Goal: Book appointment/travel/reservation

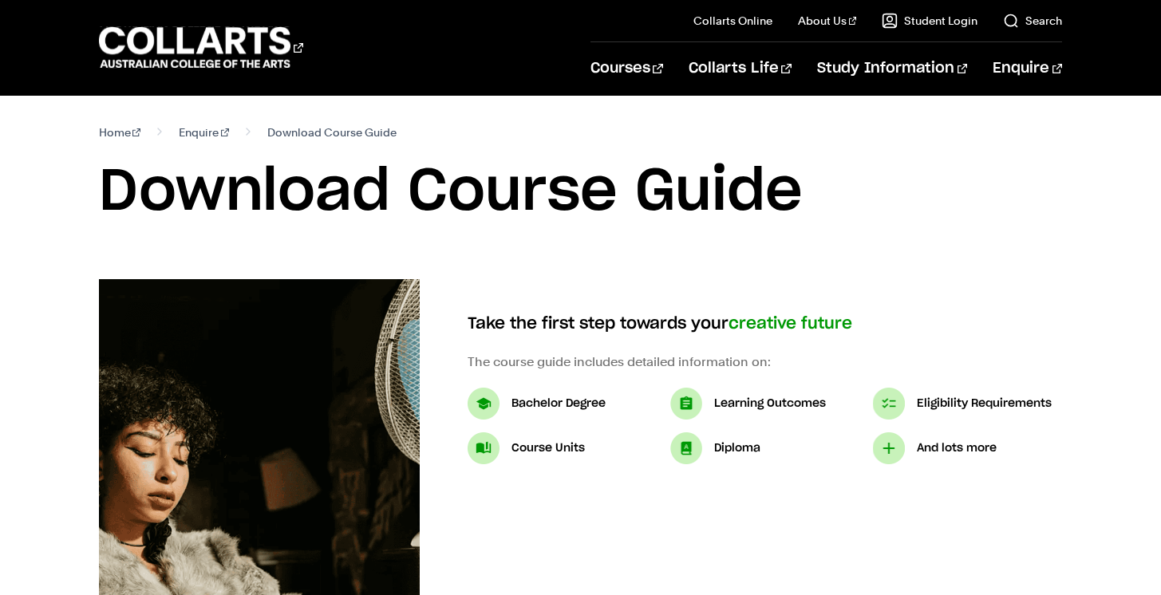
scroll to position [262, 0]
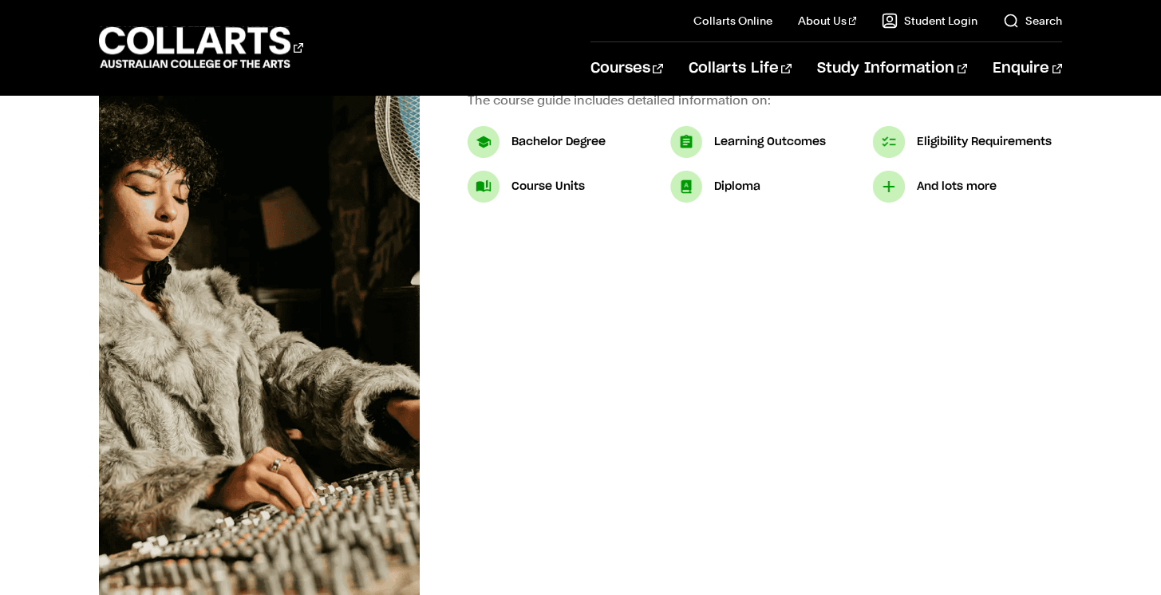
select select "2"
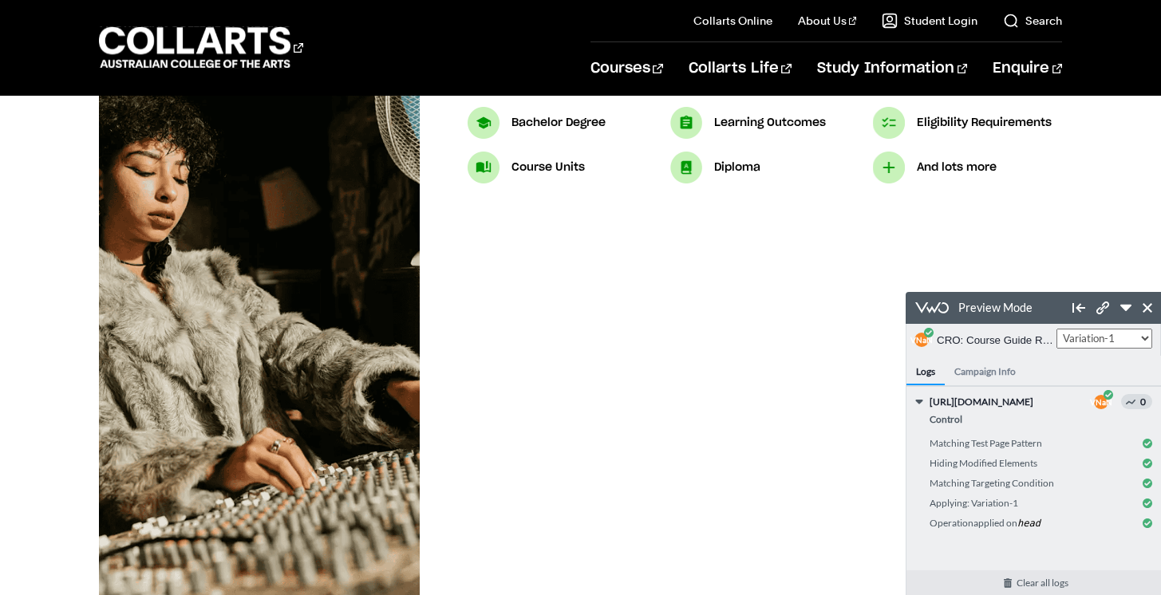
scroll to position [350, 0]
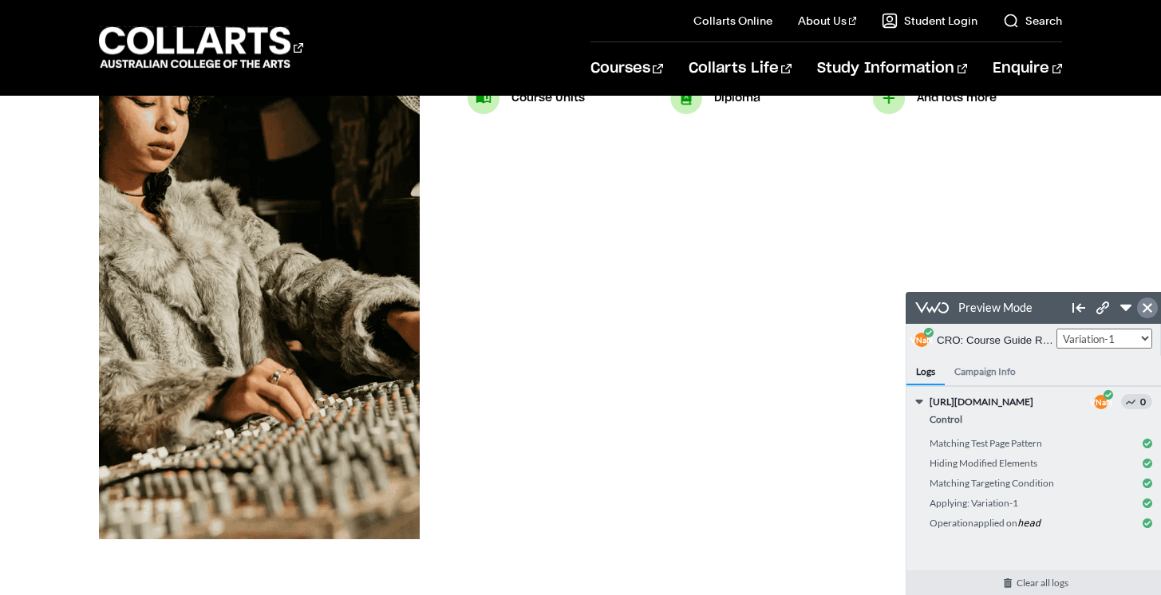
click at [1144, 313] on link at bounding box center [1147, 308] width 21 height 21
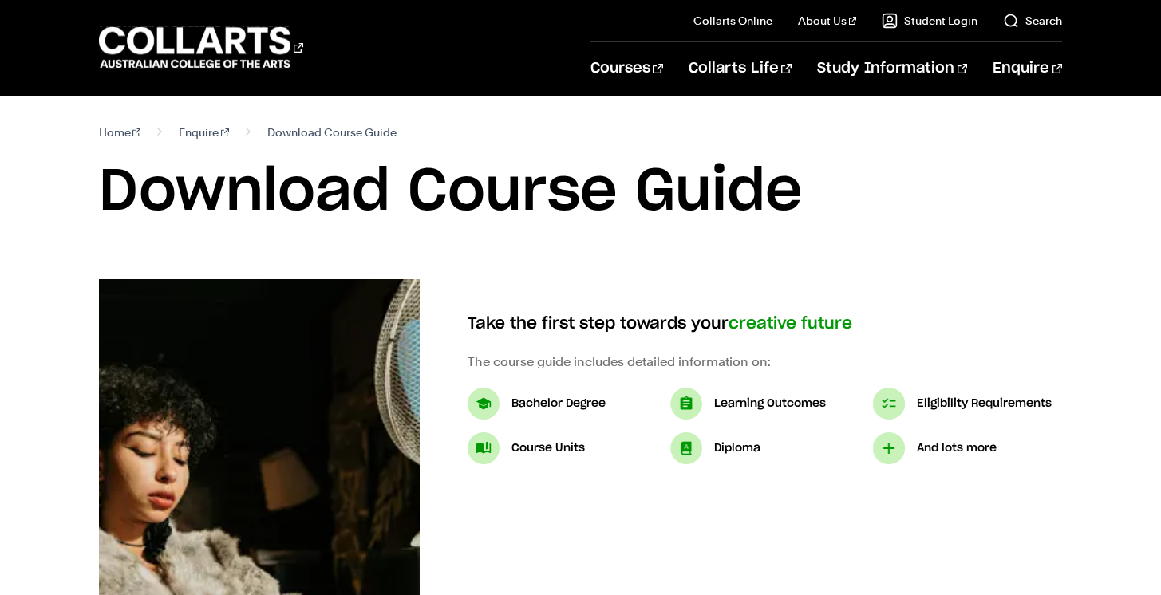
select select "2"
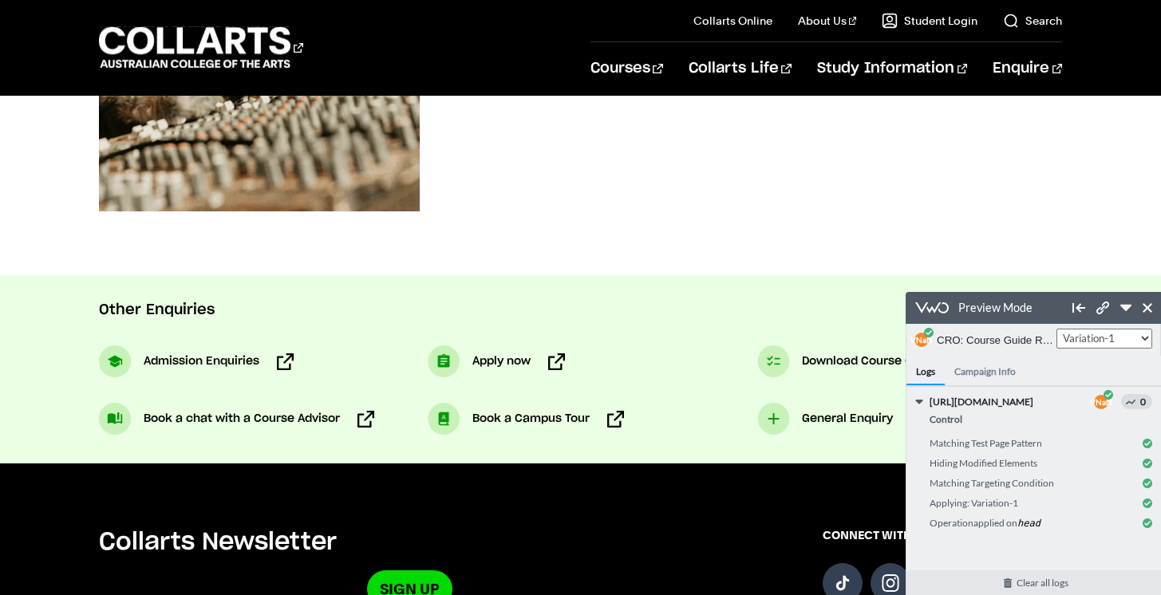
scroll to position [677, 0]
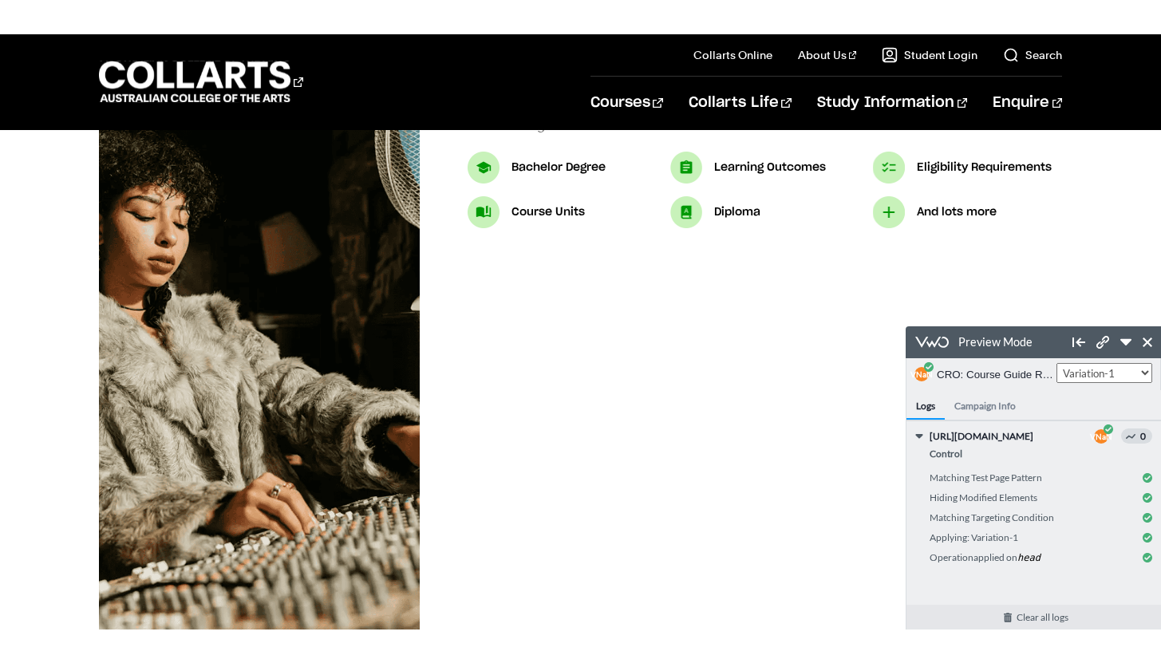
scroll to position [192, 0]
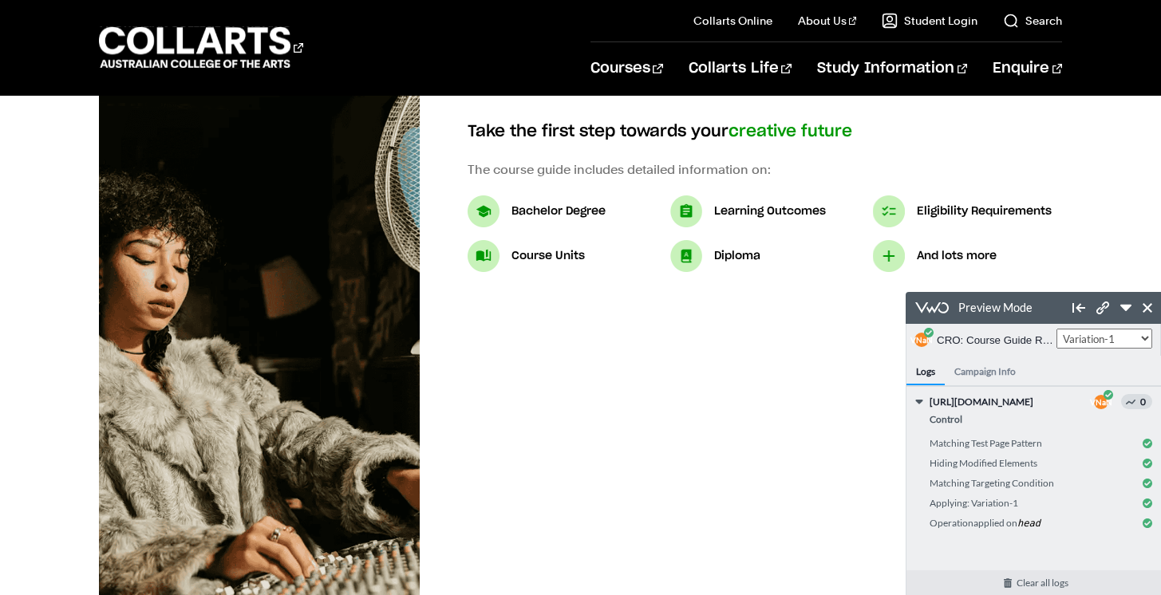
click at [1092, 175] on div "Download Course Guide Take the first step towards your creative future The cour…" at bounding box center [580, 392] width 1161 height 610
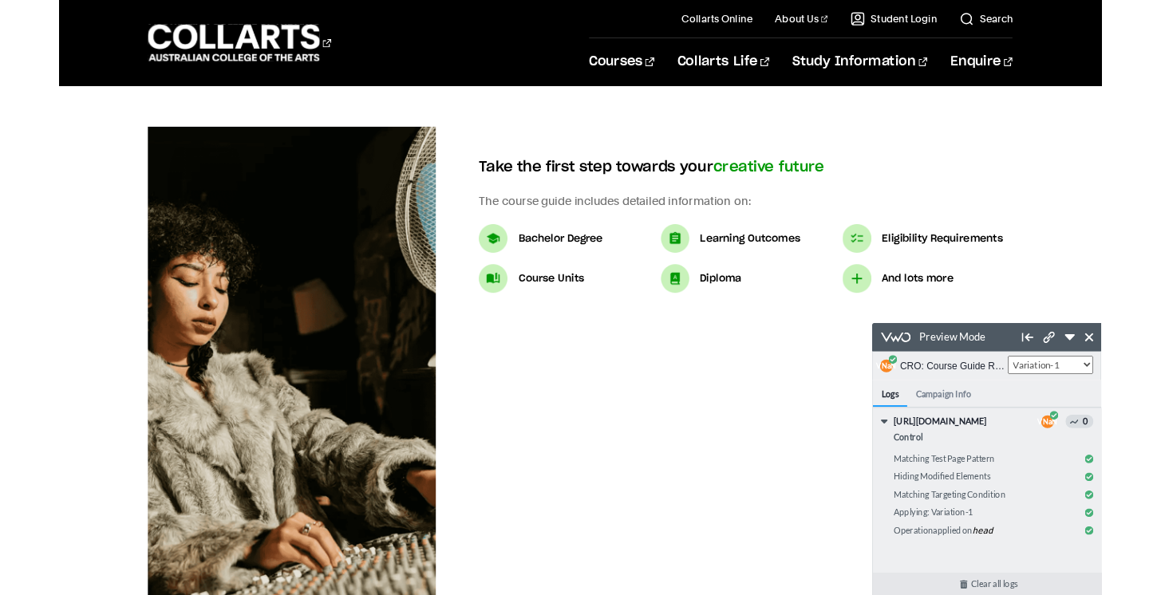
scroll to position [0, 0]
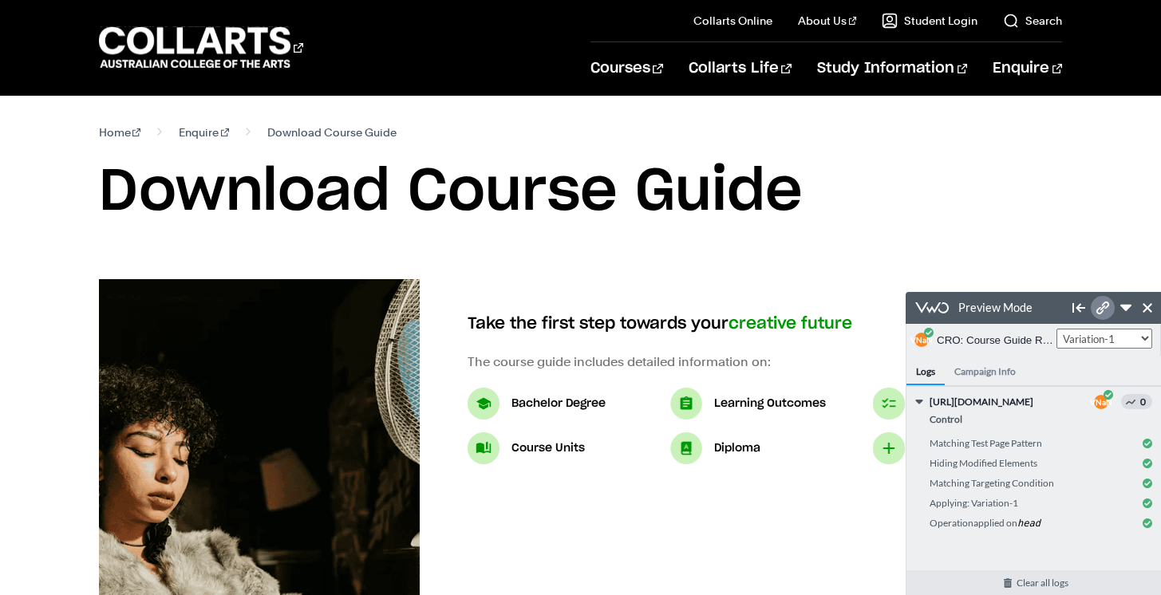
click at [1100, 295] on div "Preview Link https://www.collarts.edu.au/enquire/download-course-guide/?_vis_pr…" at bounding box center [1103, 308] width 24 height 32
click at [1100, 297] on link at bounding box center [1103, 308] width 24 height 24
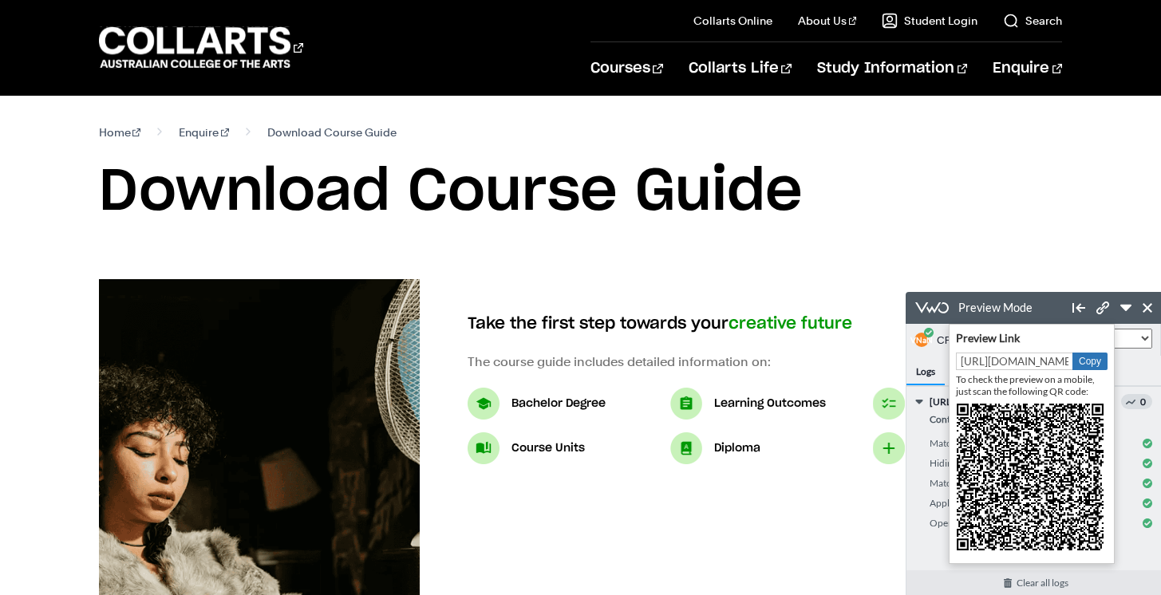
click at [1083, 362] on button "Copy" at bounding box center [1089, 362] width 35 height 18
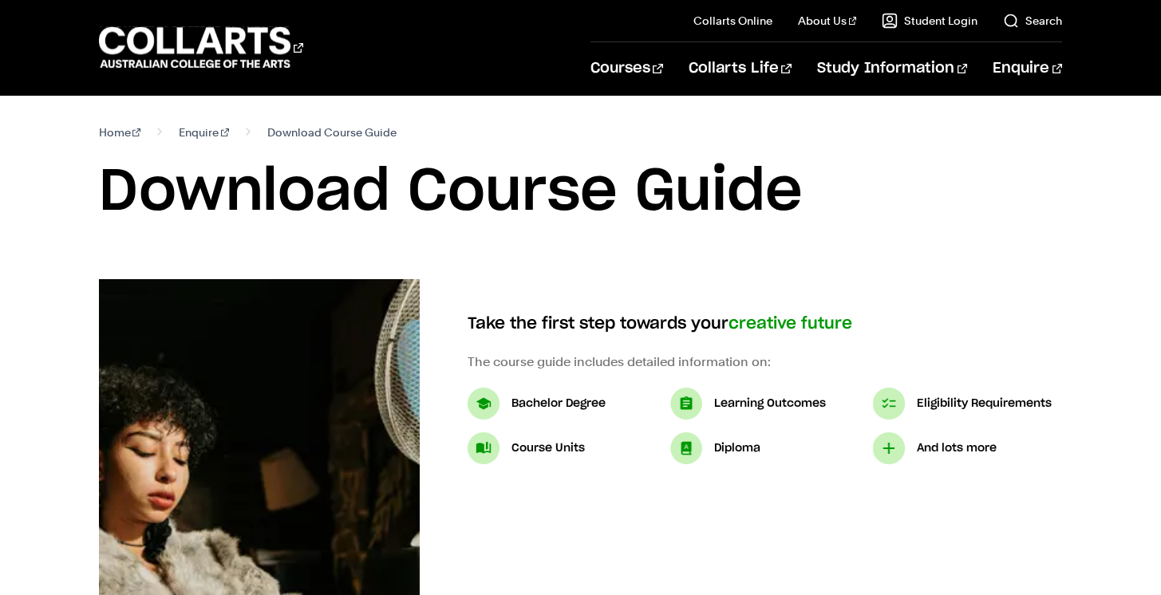
select select "2"
select select "3"
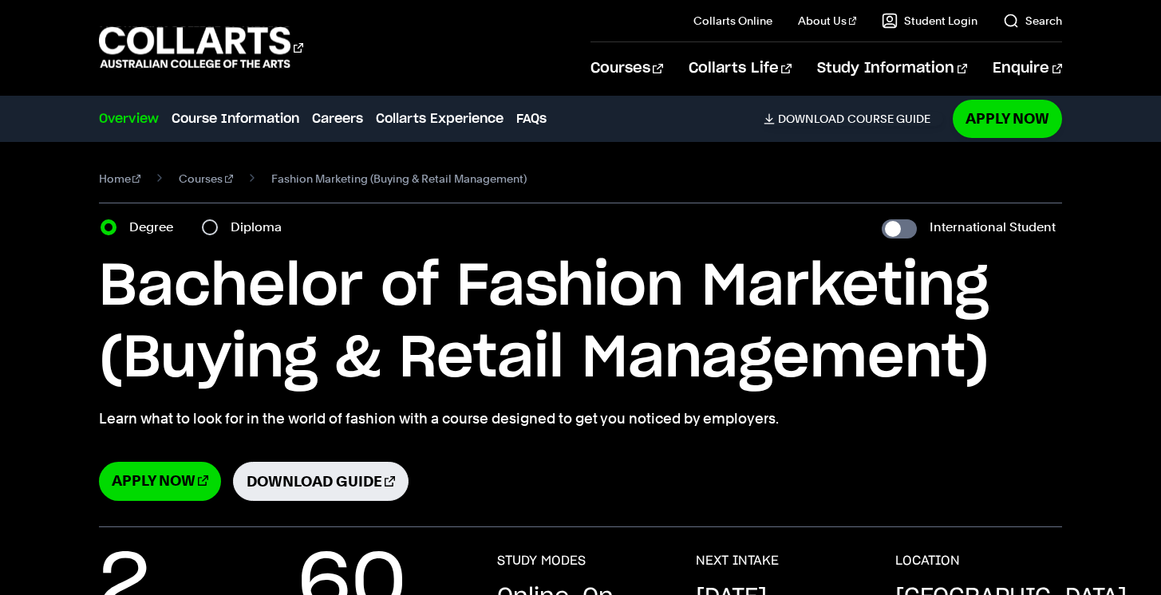
select select "2"
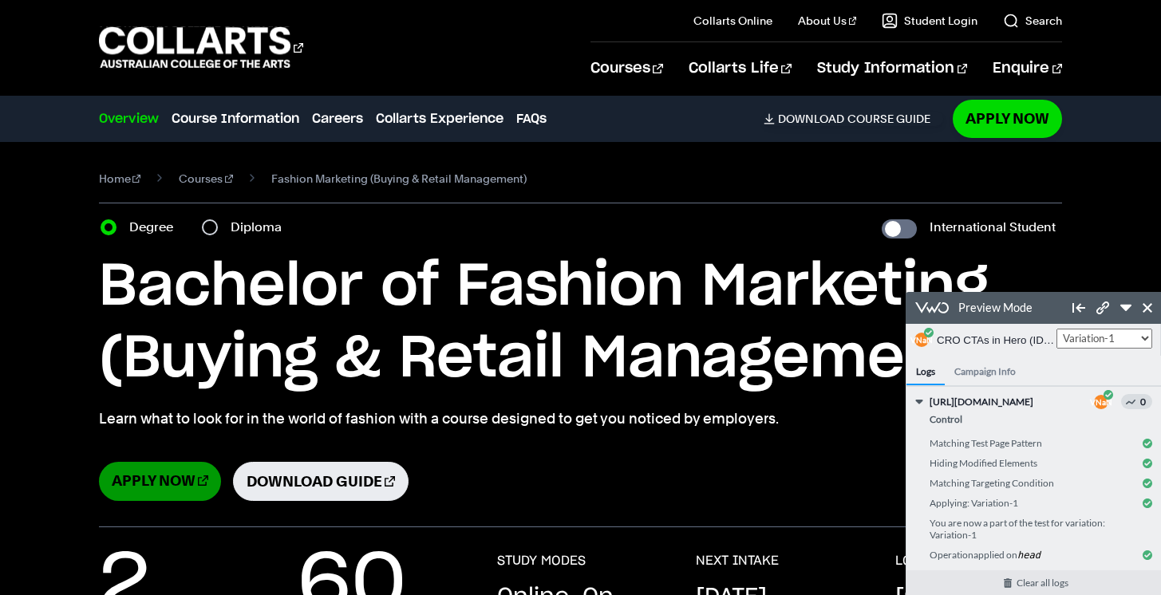
click at [143, 484] on link "Apply Now" at bounding box center [160, 481] width 122 height 39
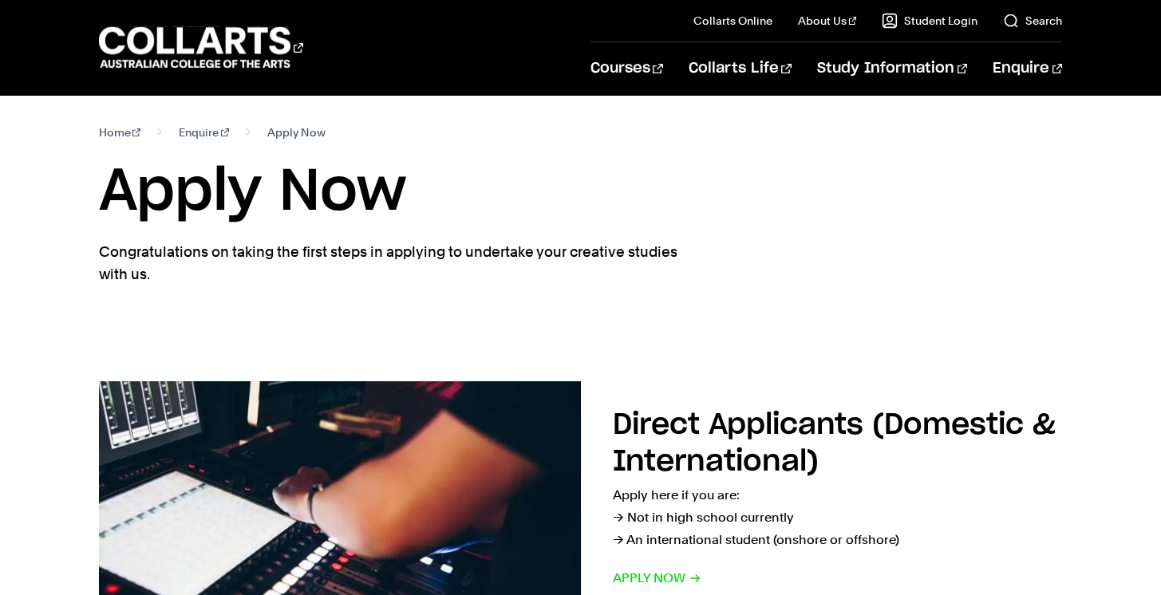
select select "2"
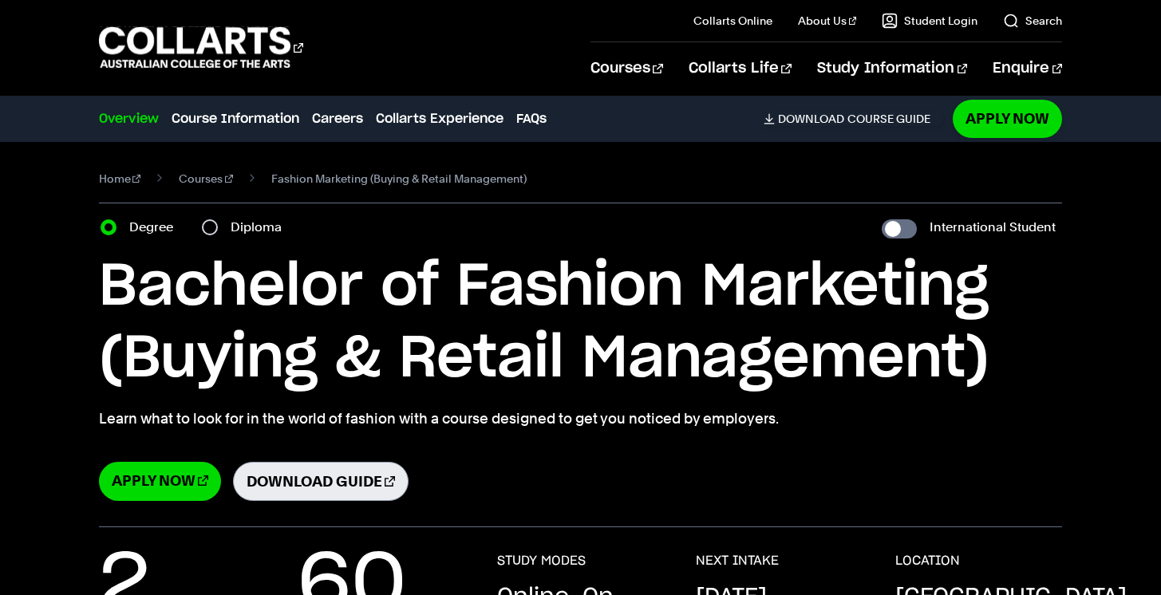
select select "2"
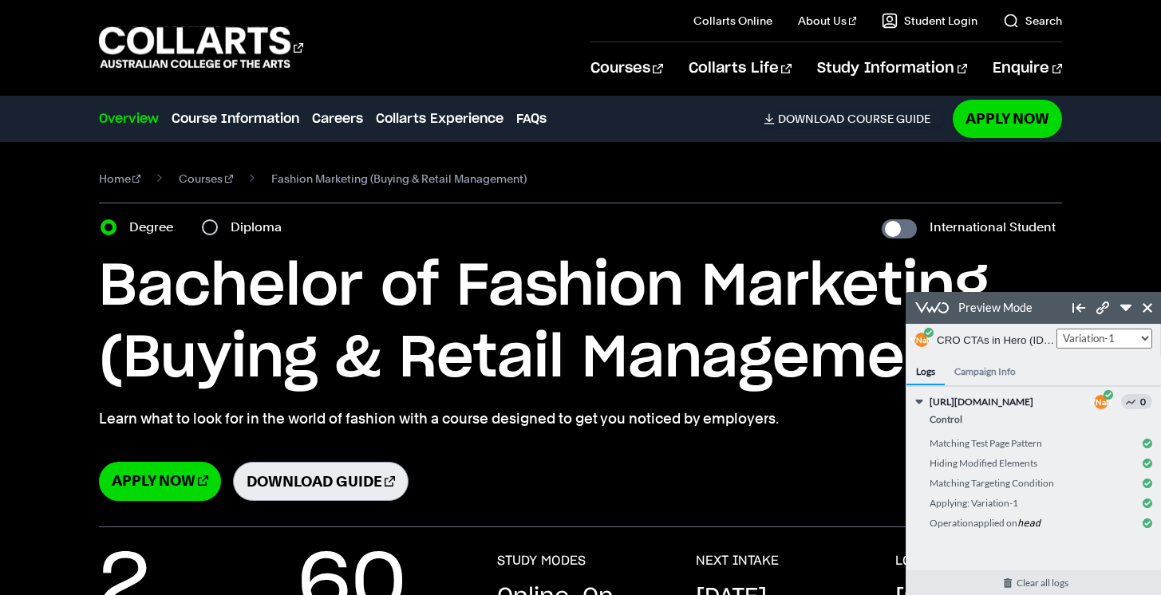
click at [338, 484] on link "Download Guide" at bounding box center [321, 481] width 176 height 39
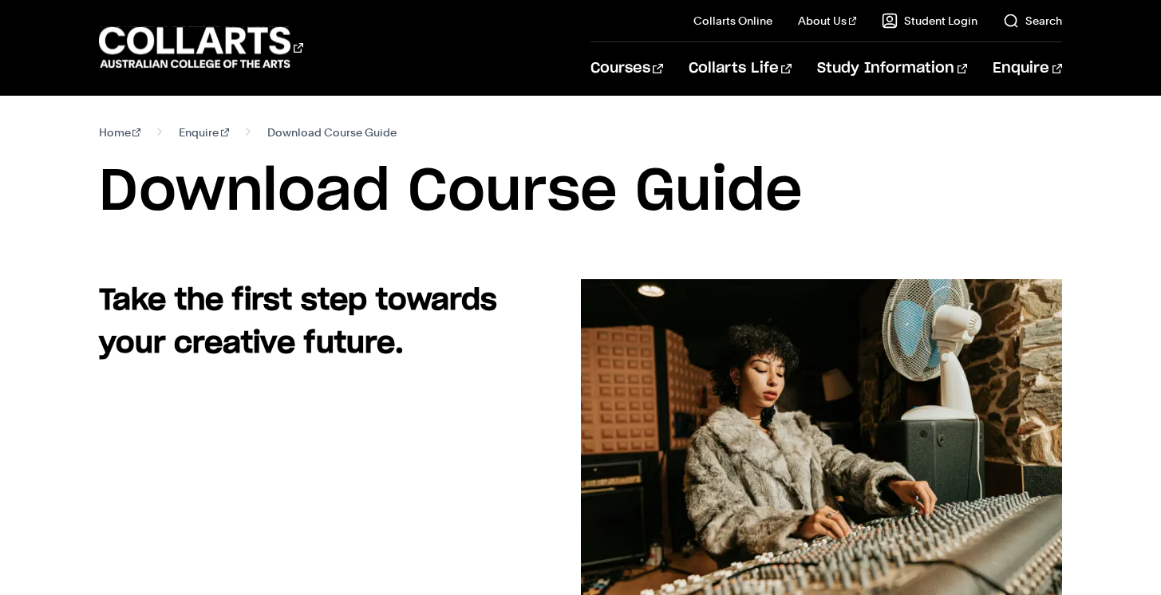
select select "2"
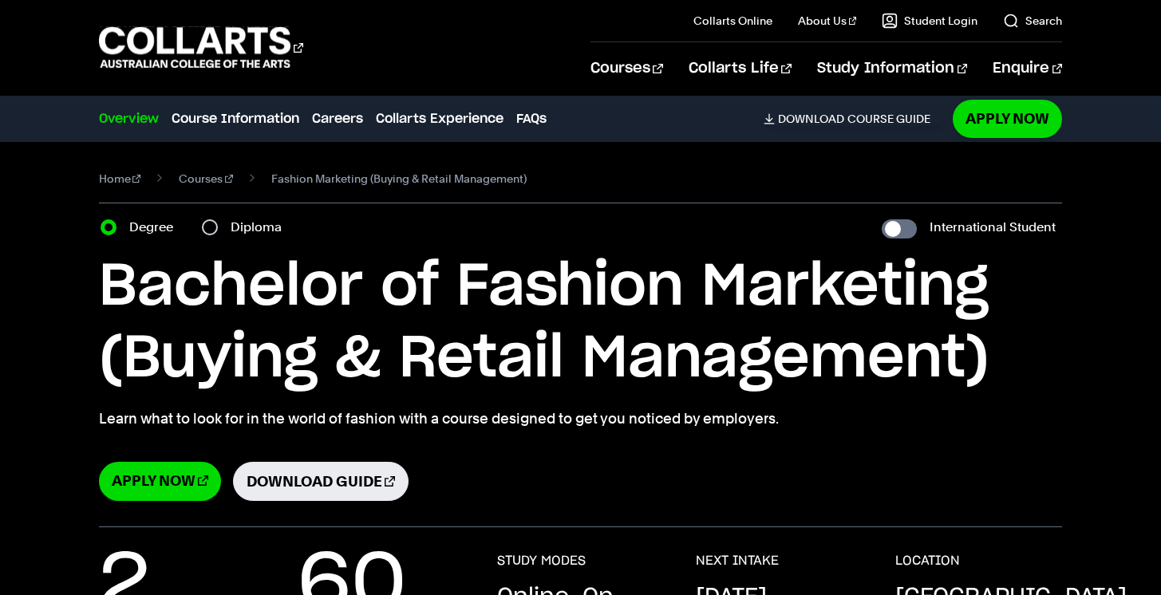
scroll to position [229, 0]
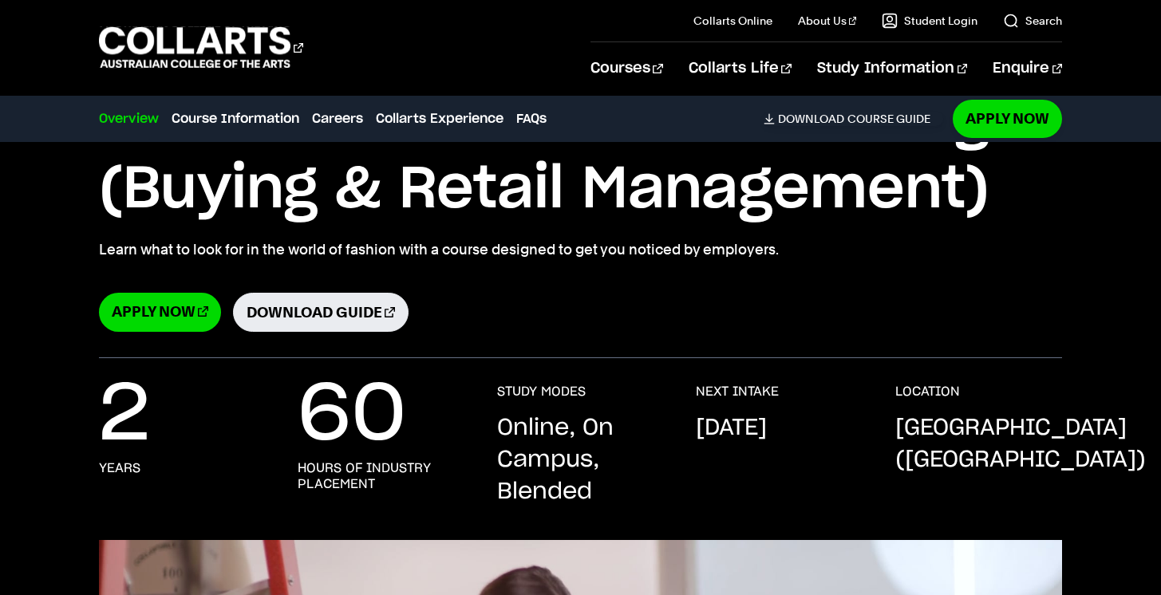
select select "2"
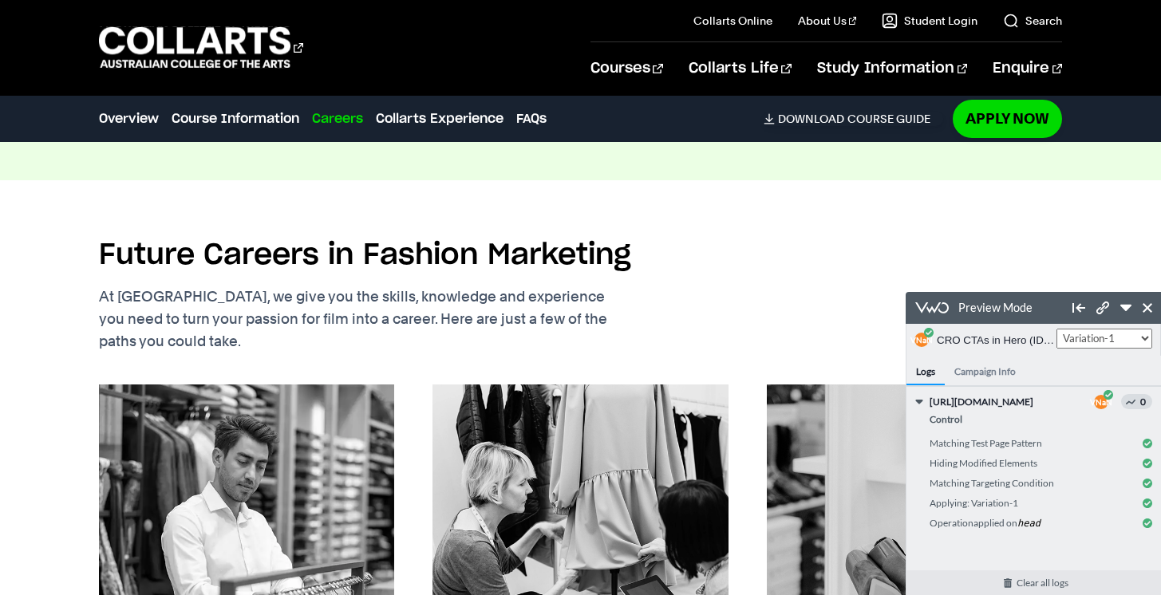
scroll to position [1229, 0]
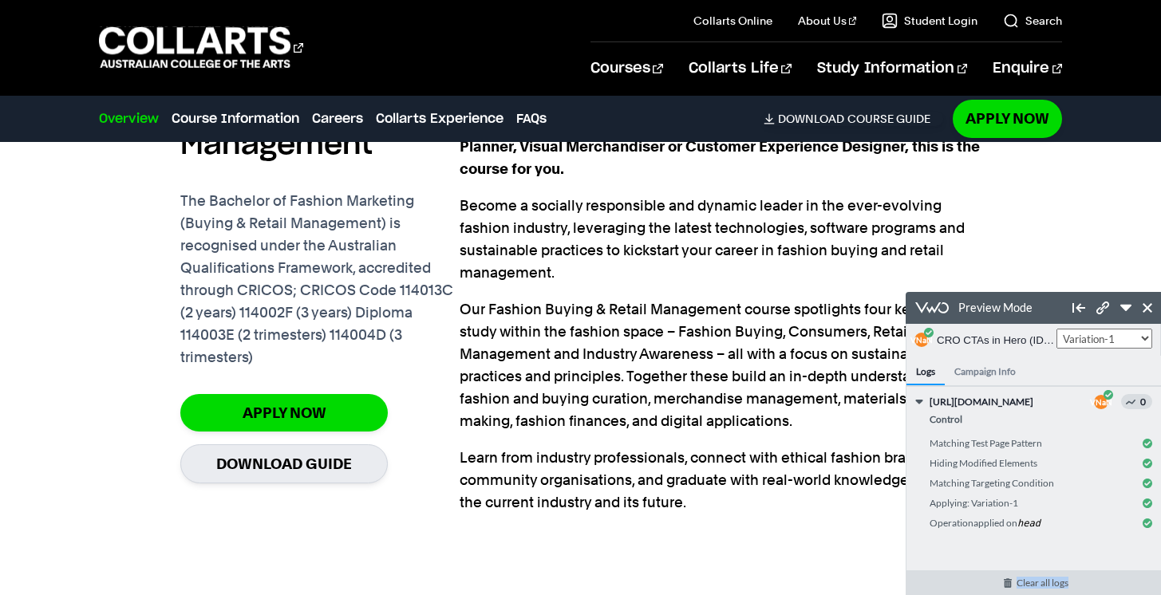
click at [1070, 576] on link "Clear all logs" at bounding box center [1041, 582] width 271 height 25
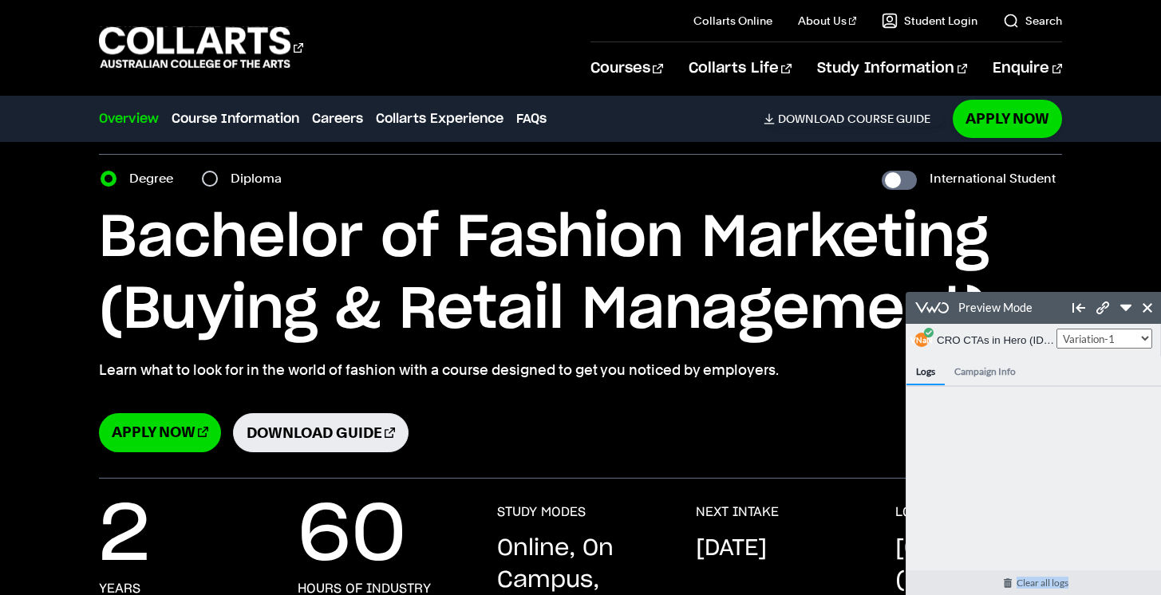
scroll to position [0, 0]
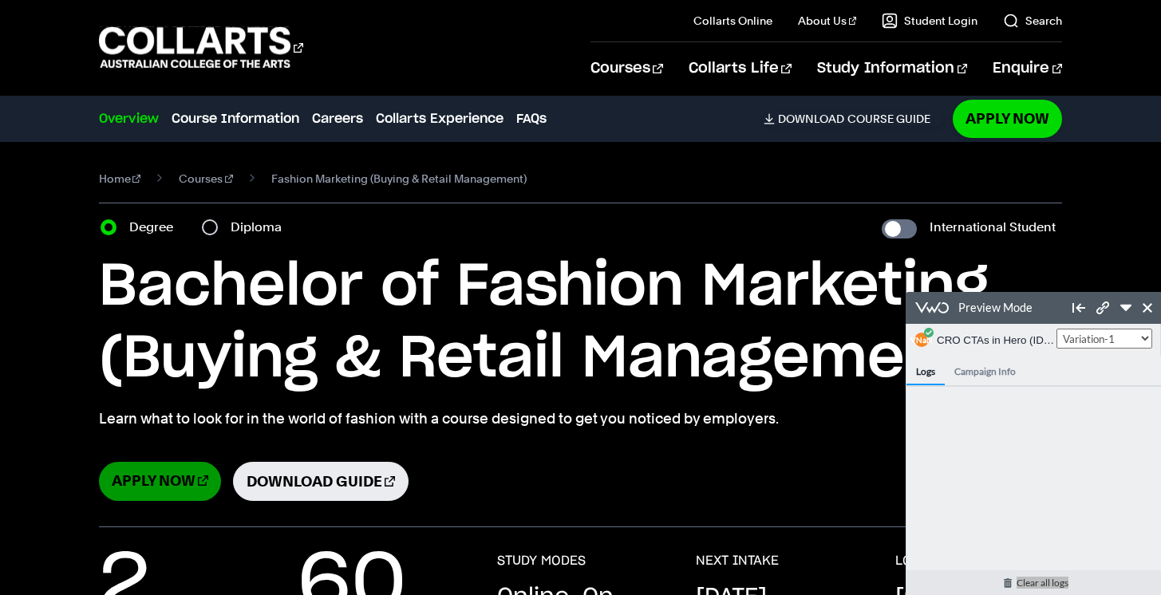
click at [160, 487] on link "Apply Now" at bounding box center [160, 481] width 122 height 39
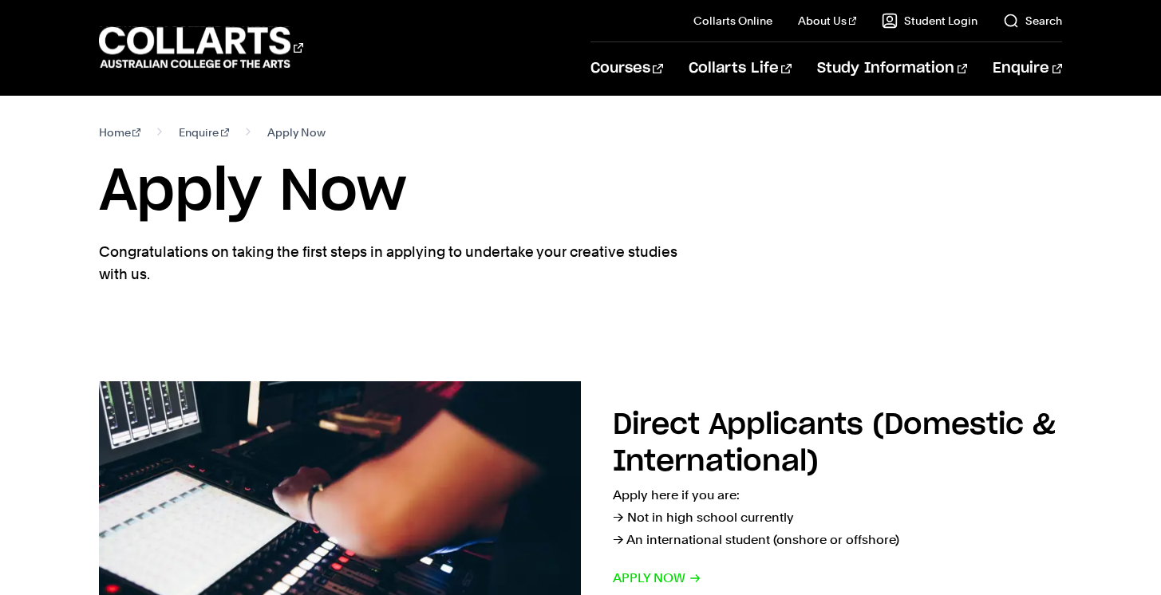
select select "2"
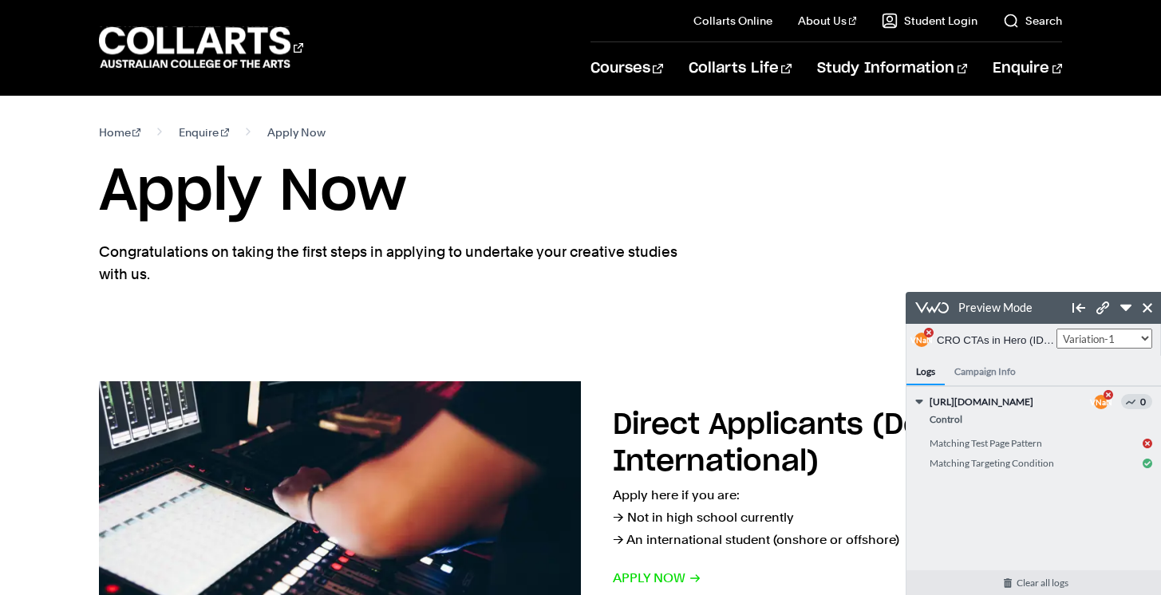
click at [964, 377] on h4 "Campaign Info" at bounding box center [985, 371] width 81 height 30
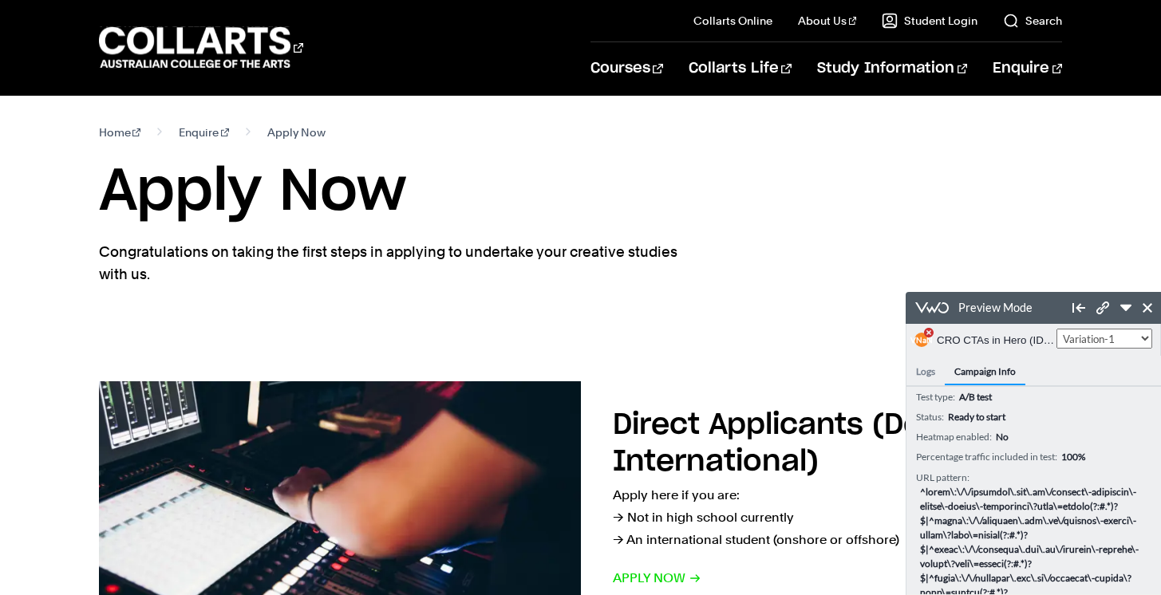
drag, startPoint x: 923, startPoint y: 359, endPoint x: 1660, endPoint y: 541, distance: 759.3
click at [923, 359] on h4 "Logs" at bounding box center [925, 371] width 38 height 30
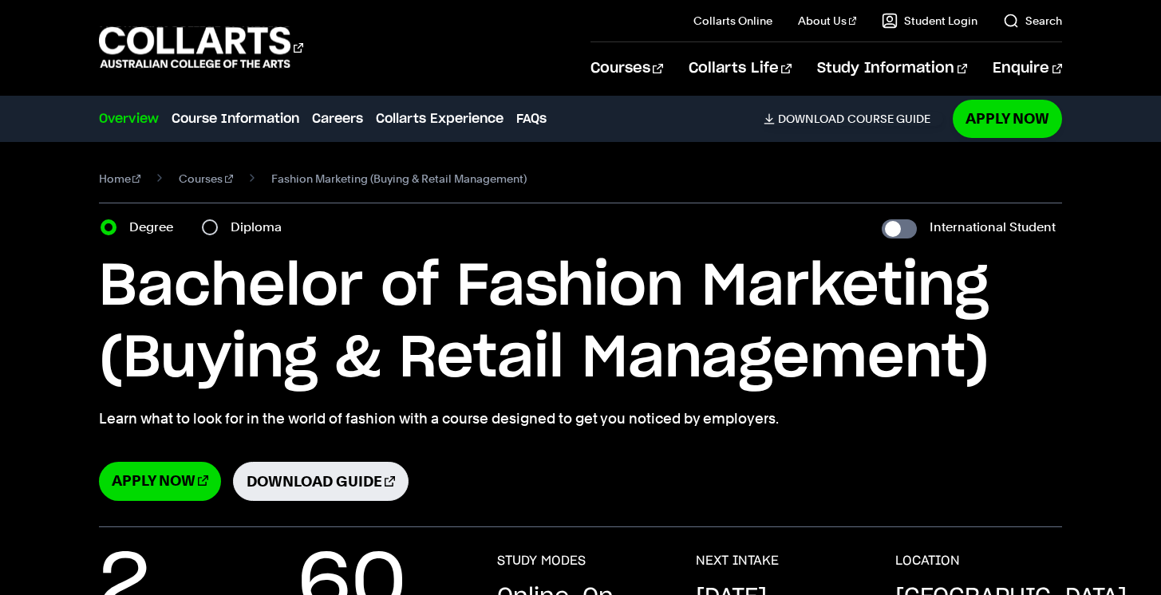
select select "2"
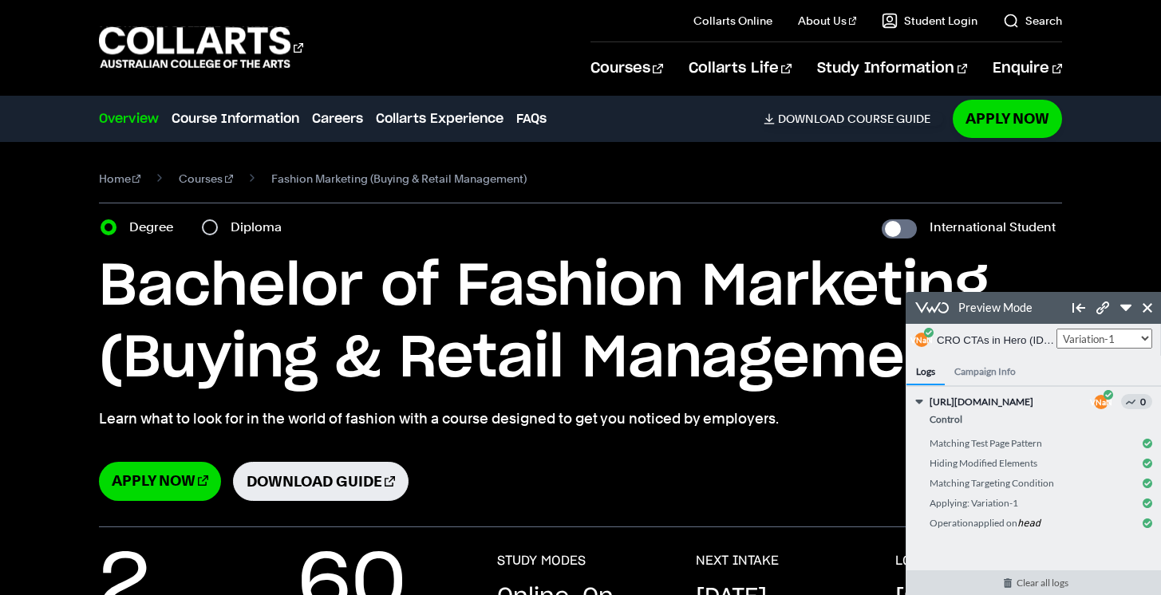
click at [1060, 582] on link "Clear all logs" at bounding box center [1041, 582] width 271 height 25
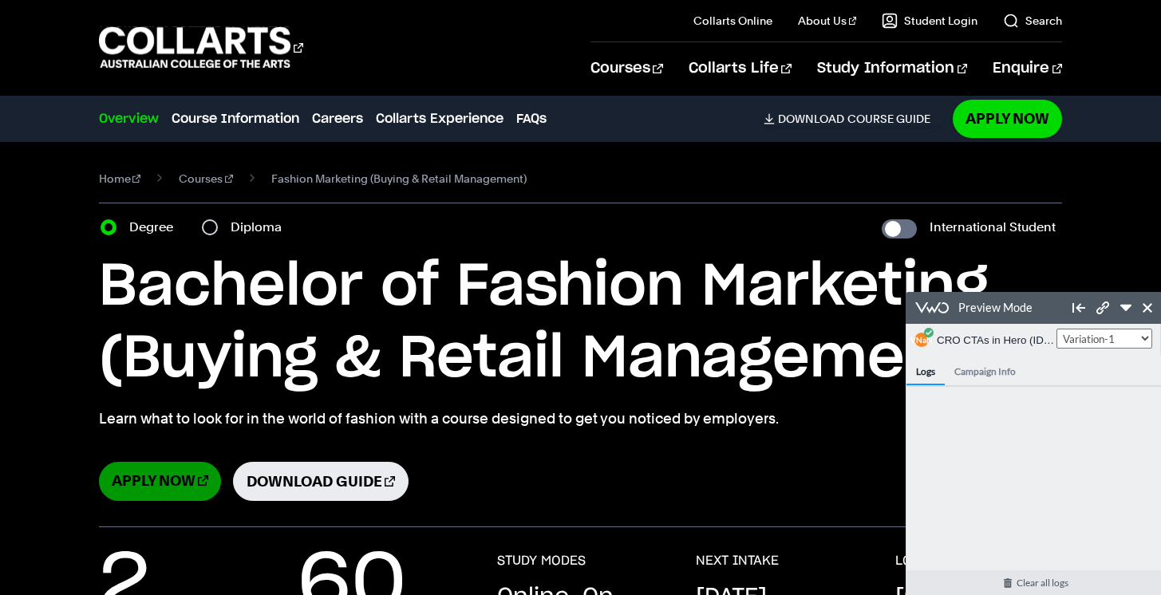
click at [170, 477] on link "Apply Now" at bounding box center [160, 481] width 122 height 39
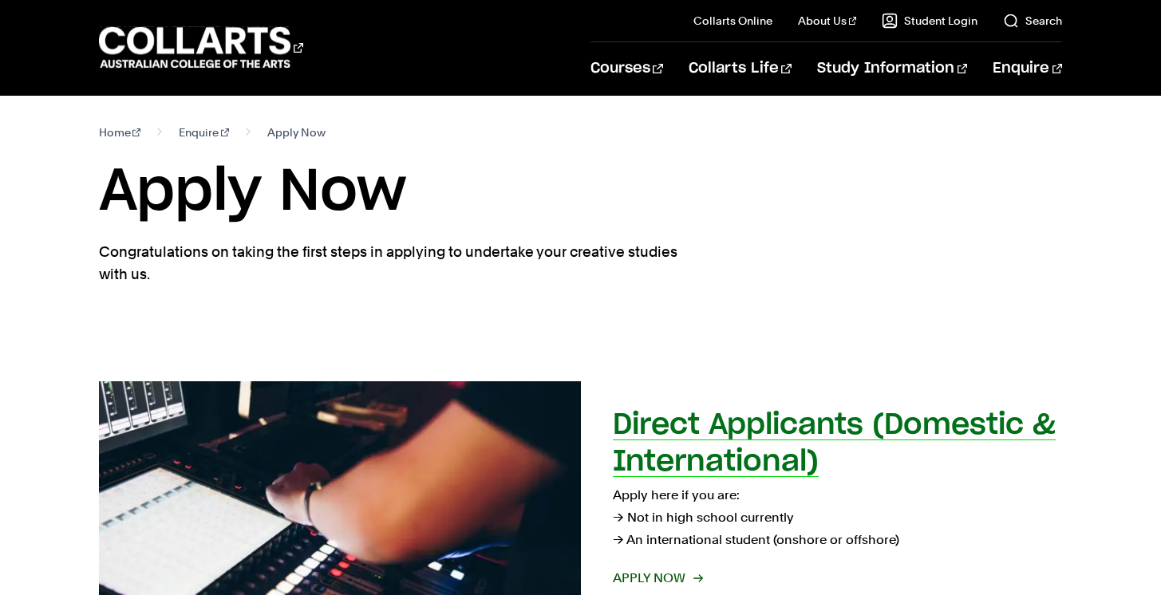
select select "2"
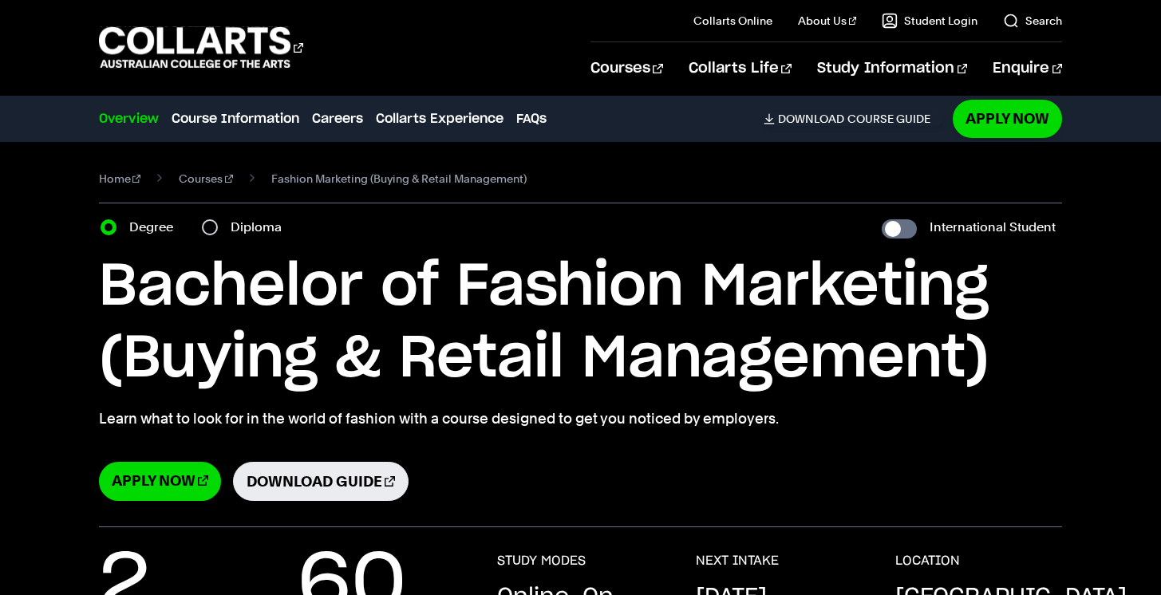
select select "2"
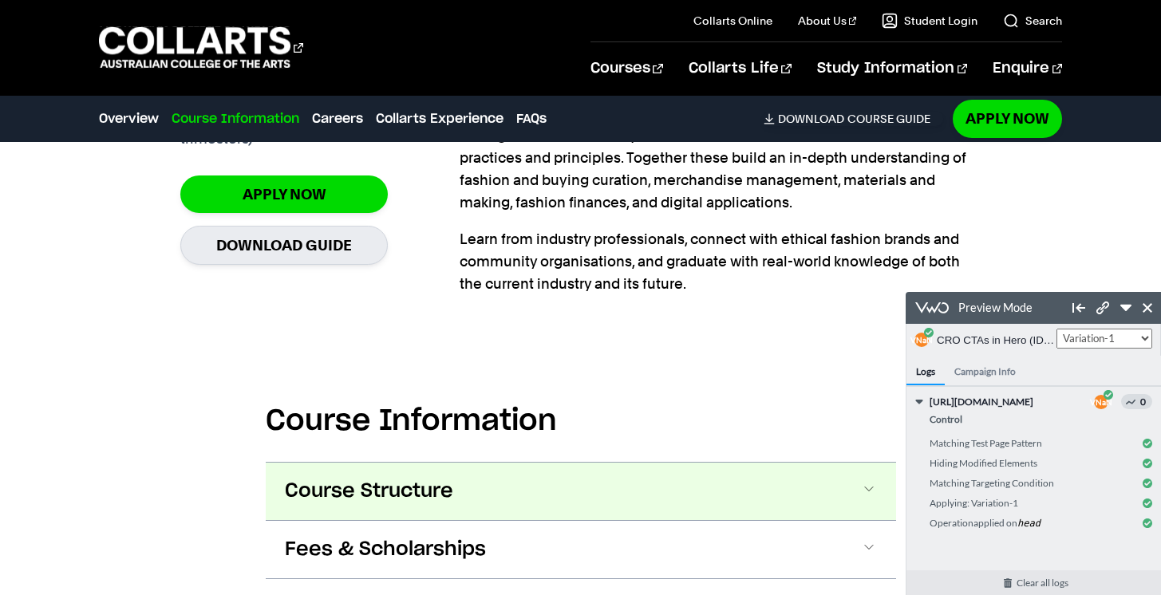
scroll to position [477, 0]
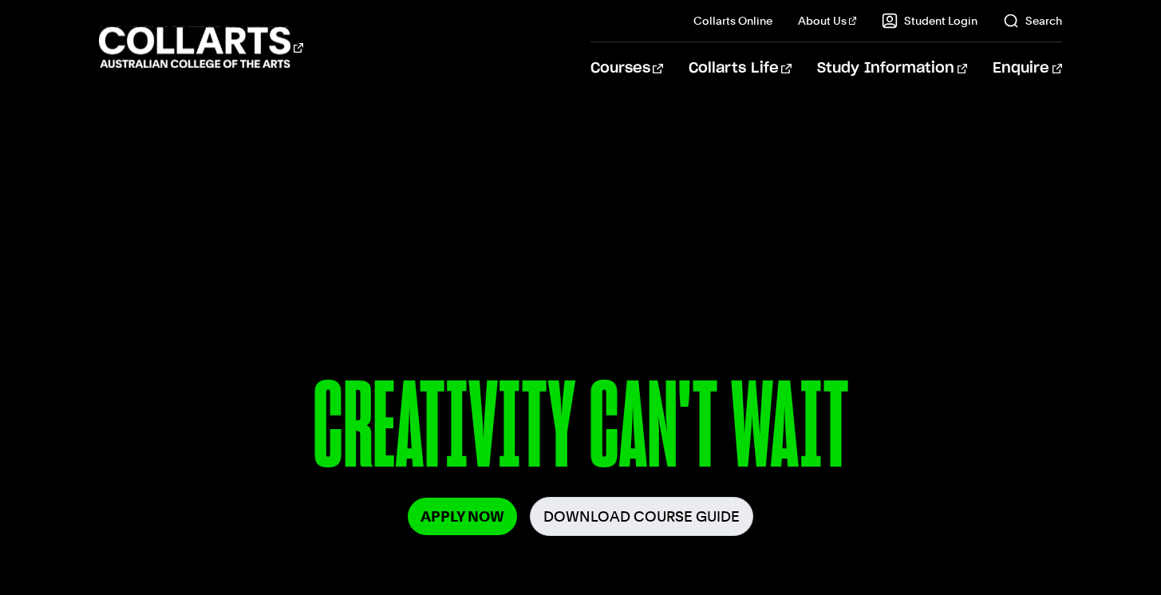
select select "2"
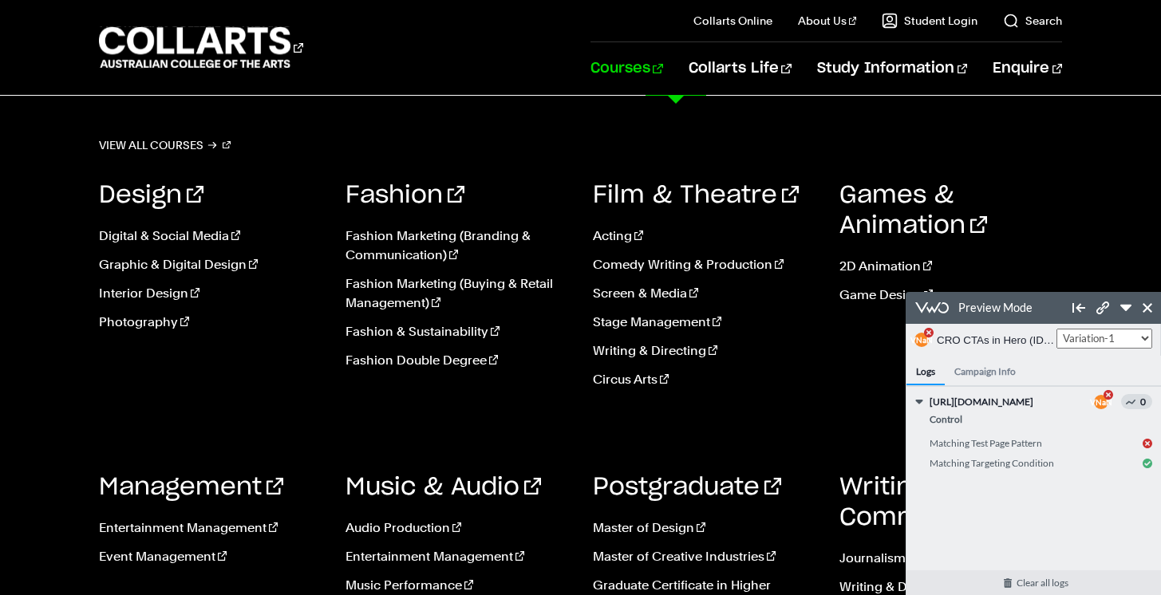
click at [623, 224] on ul "Acting Comedy Writing & Production Screen & Media Stage Management Writing & Di…" at bounding box center [704, 313] width 223 height 198
click at [621, 231] on link "Acting" at bounding box center [704, 236] width 223 height 19
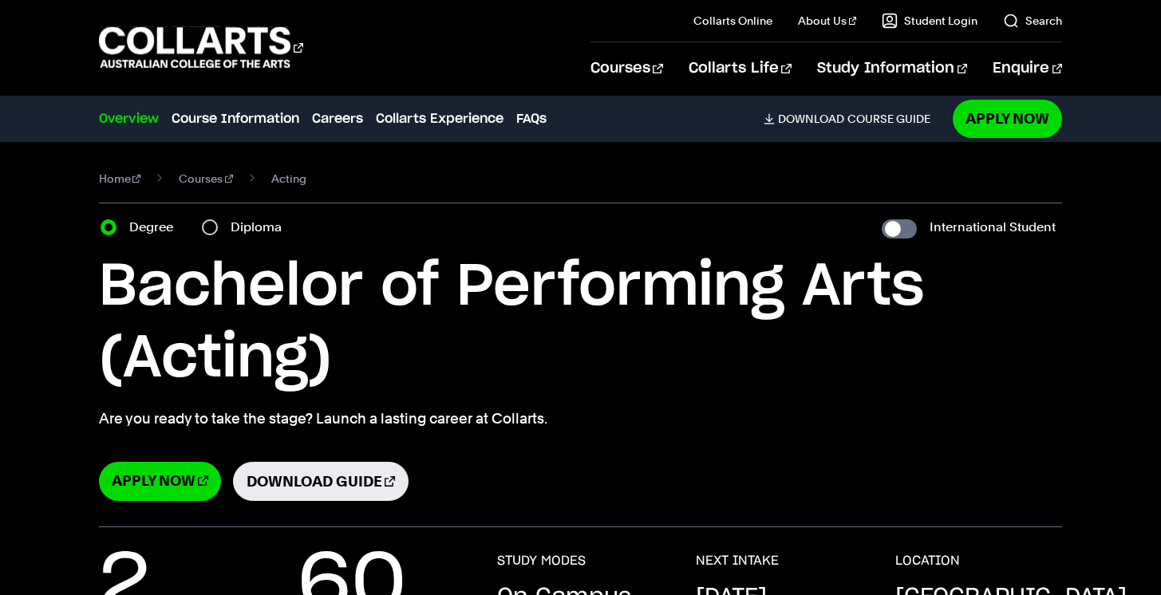
select select "2"
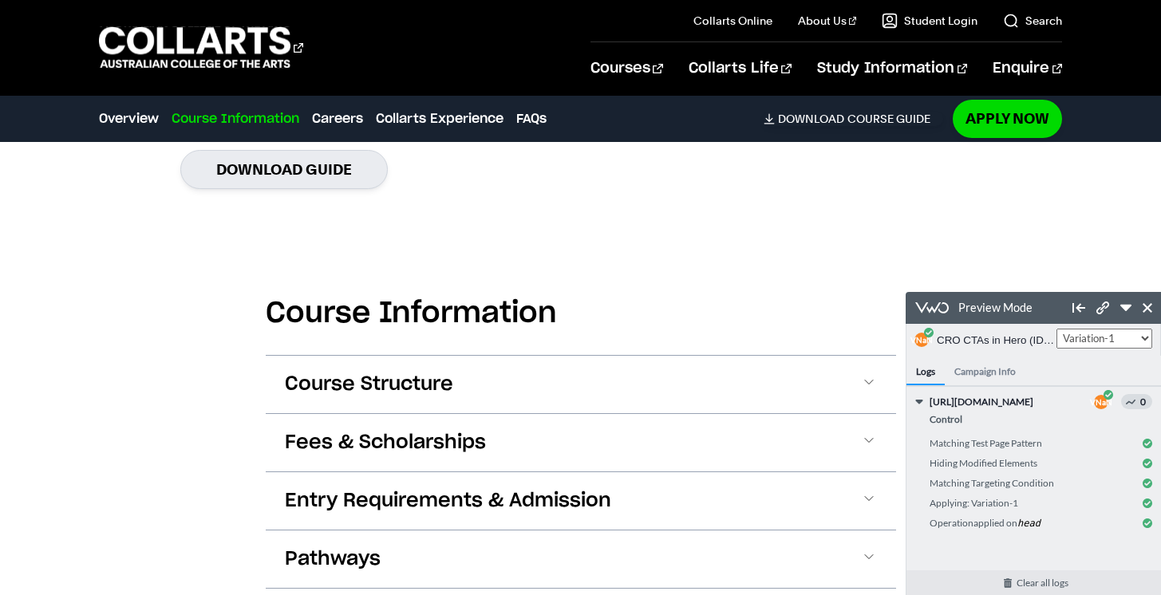
scroll to position [1560, 0]
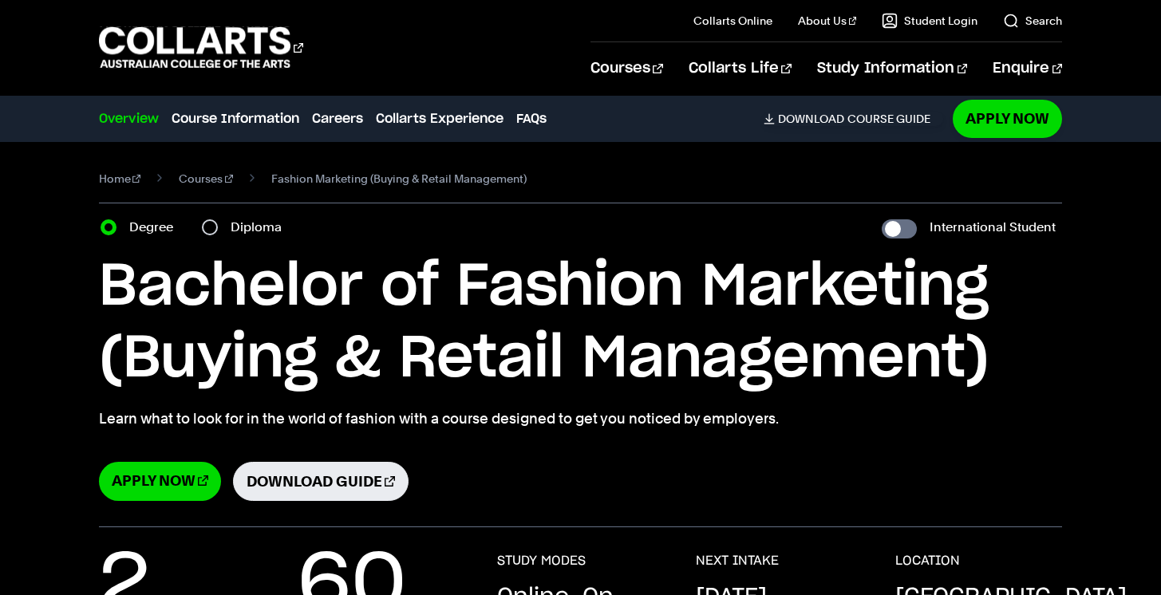
select select "2"
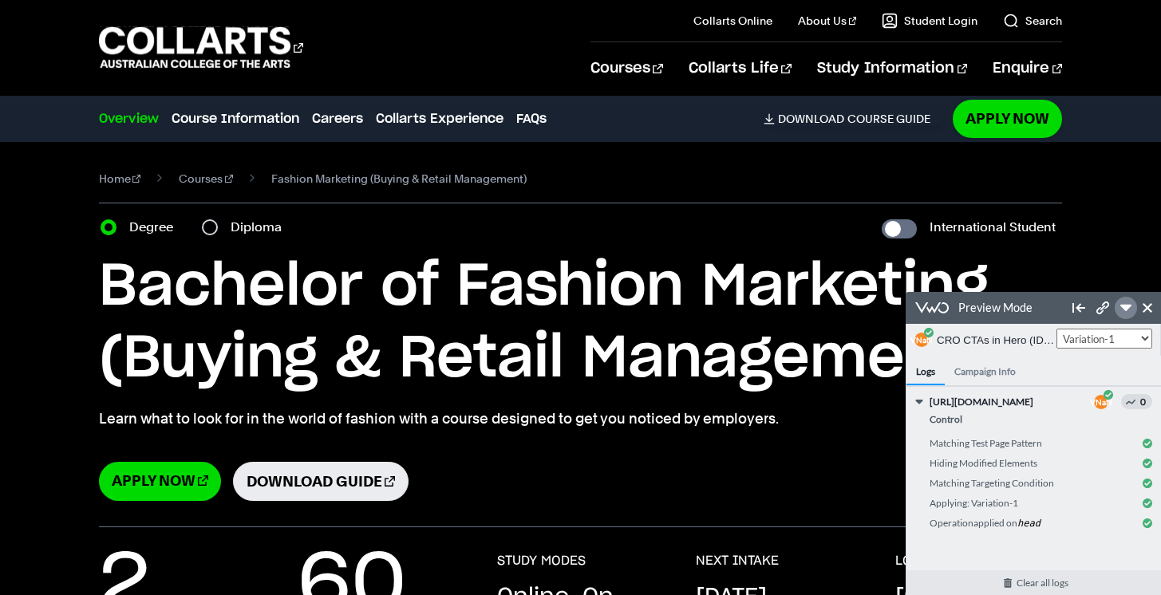
click at [1120, 306] on icon at bounding box center [1125, 307] width 11 height 11
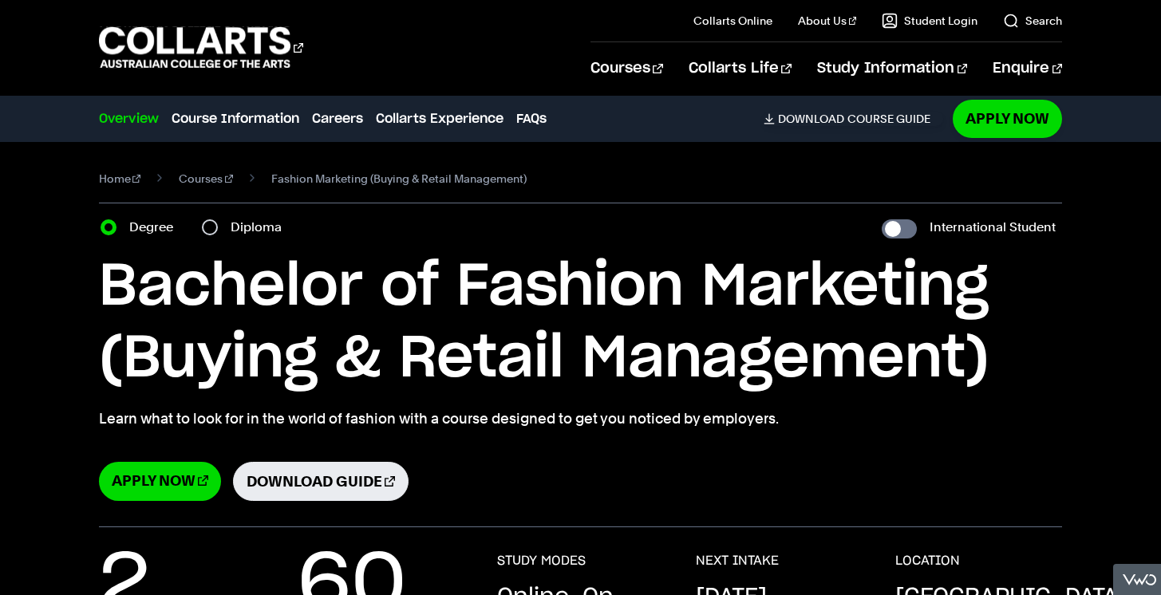
click at [1135, 583] on div "Preview Mode" at bounding box center [1163, 580] width 101 height 32
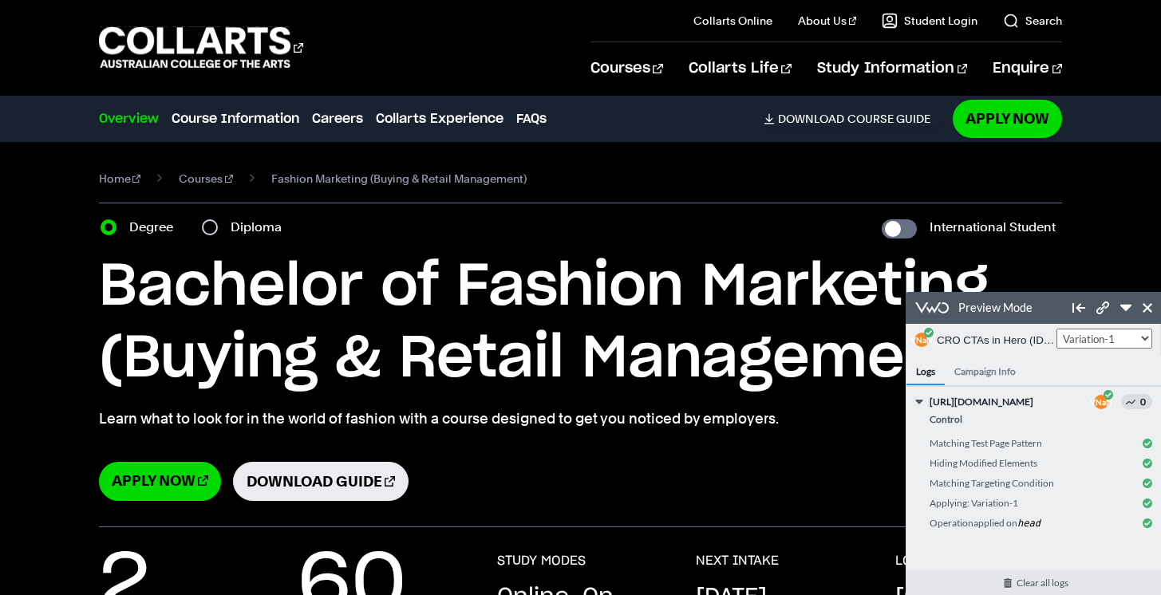
click at [1003, 375] on h4 "Campaign Info" at bounding box center [985, 371] width 81 height 30
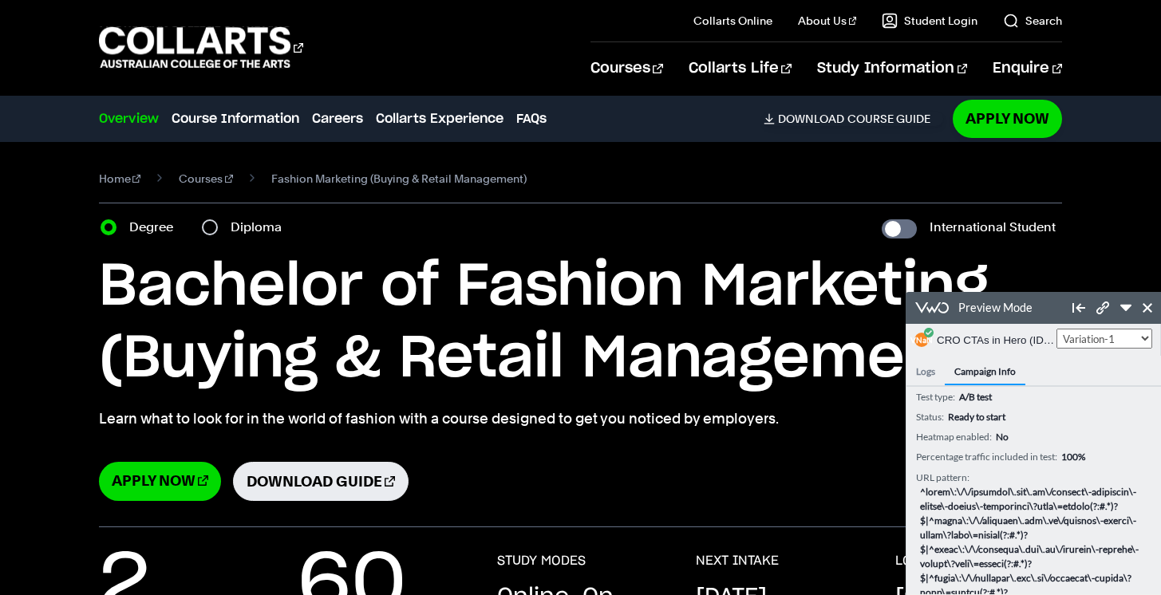
click at [929, 373] on h4 "Logs" at bounding box center [925, 371] width 38 height 30
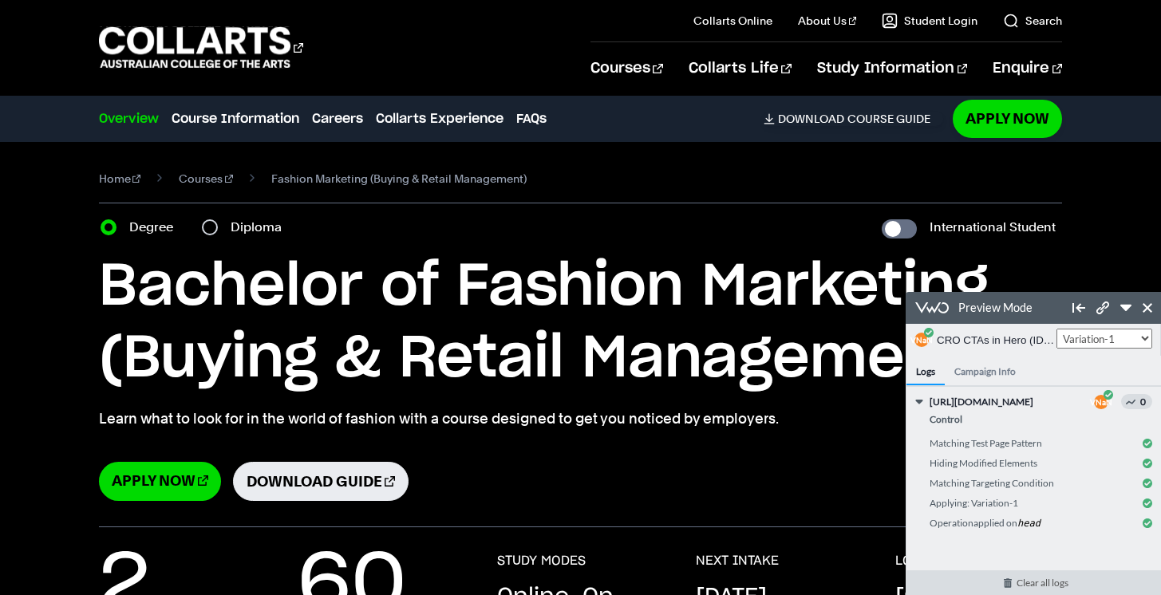
click at [1036, 582] on link "Clear all logs" at bounding box center [1041, 582] width 271 height 25
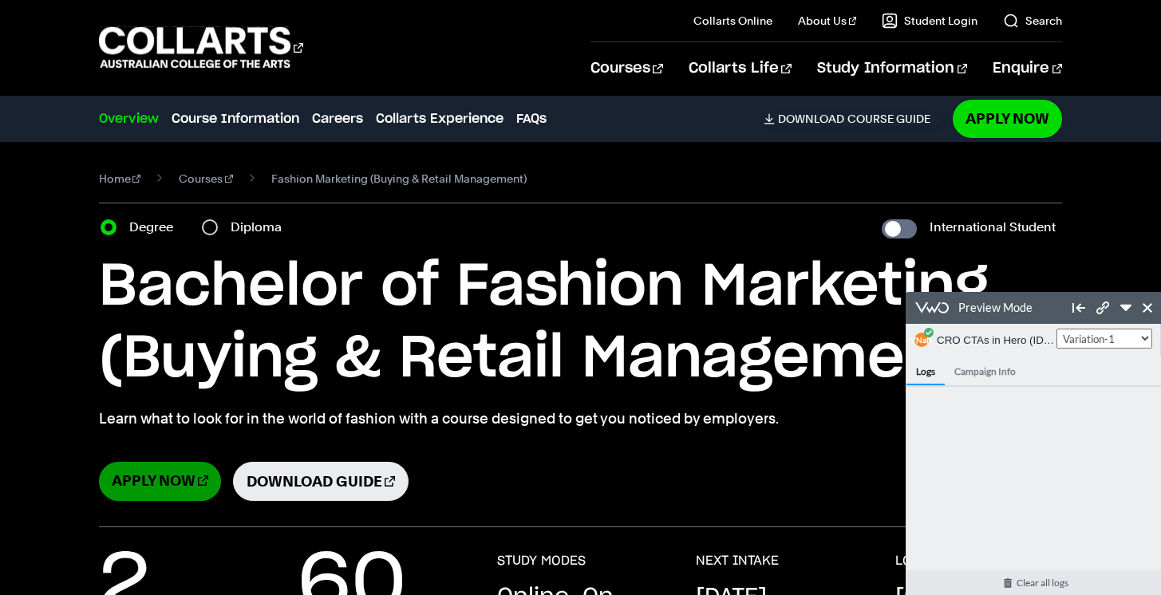
click at [139, 477] on link "Apply Now" at bounding box center [160, 481] width 122 height 39
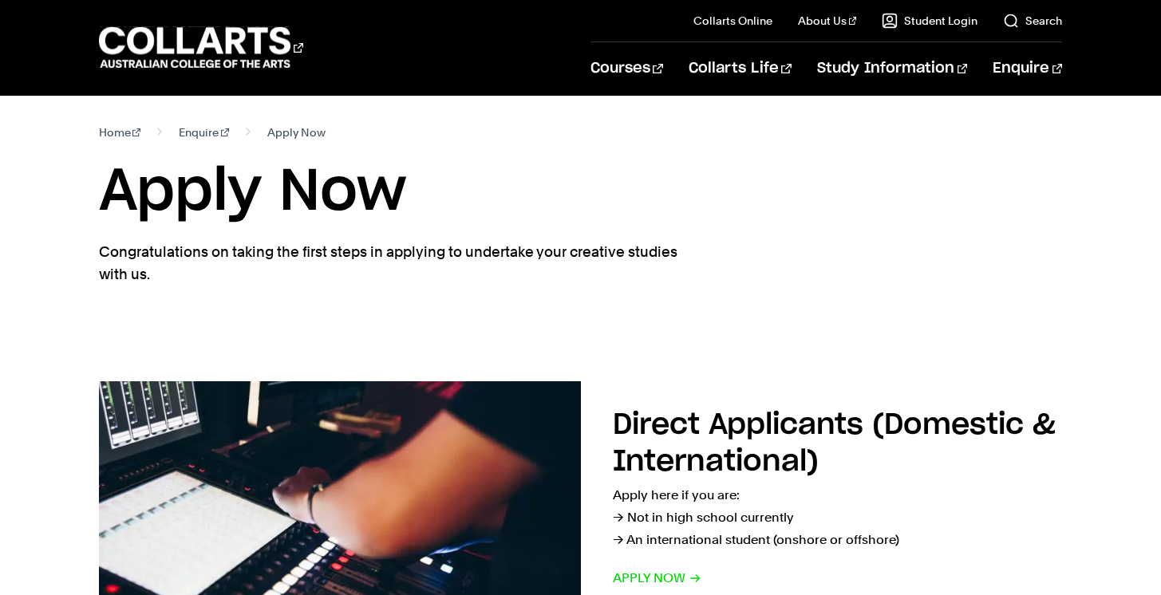
select select "2"
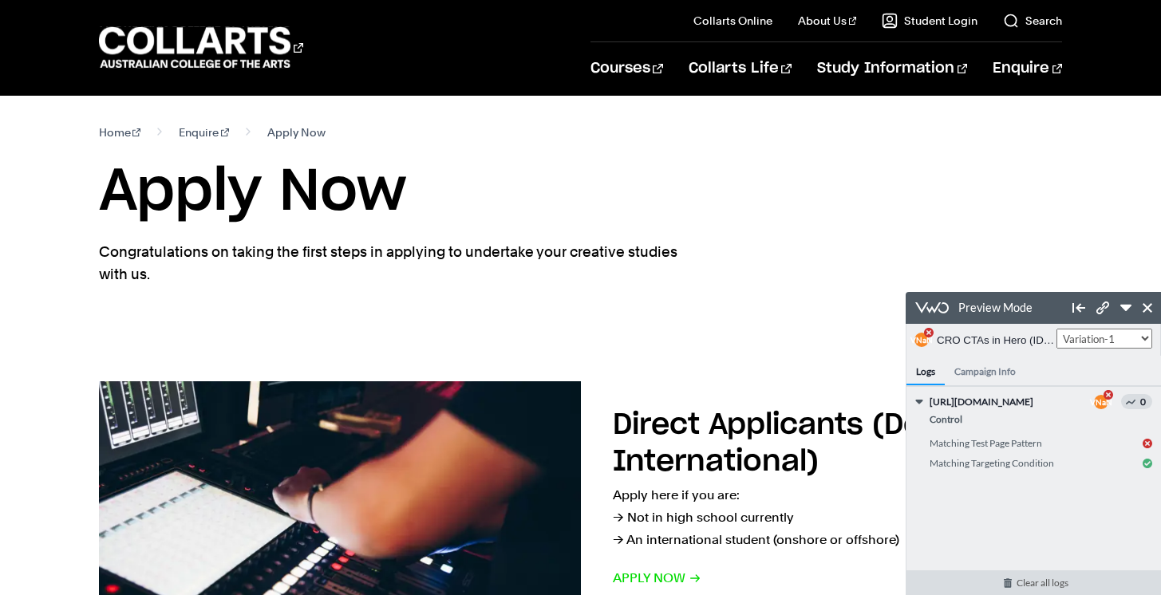
click at [1041, 580] on link "Clear all logs" at bounding box center [1041, 582] width 271 height 25
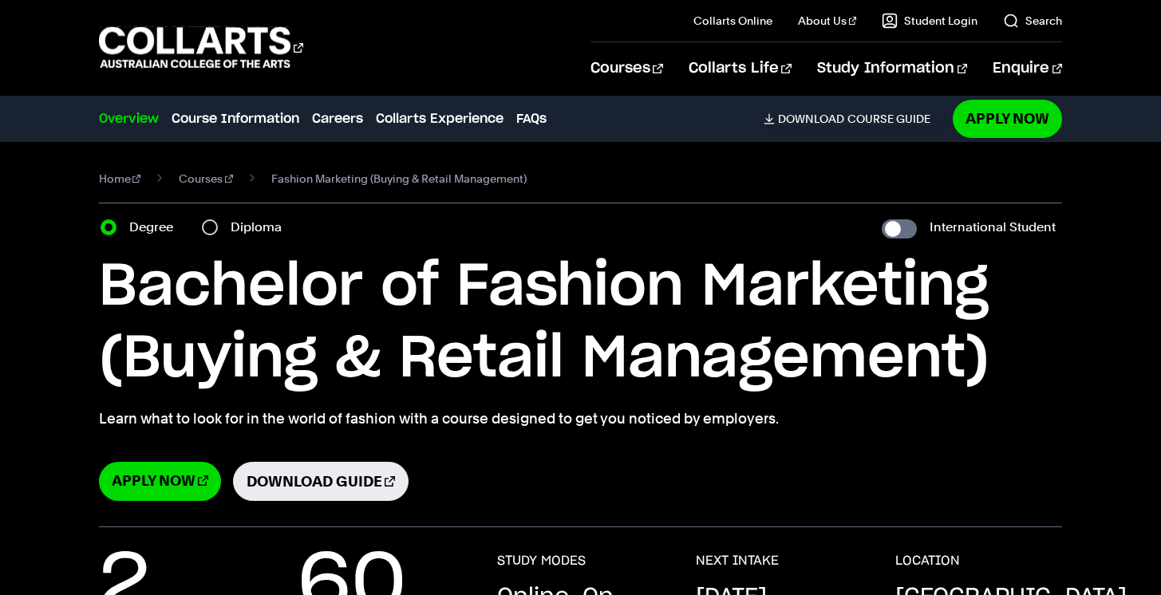
select select "2"
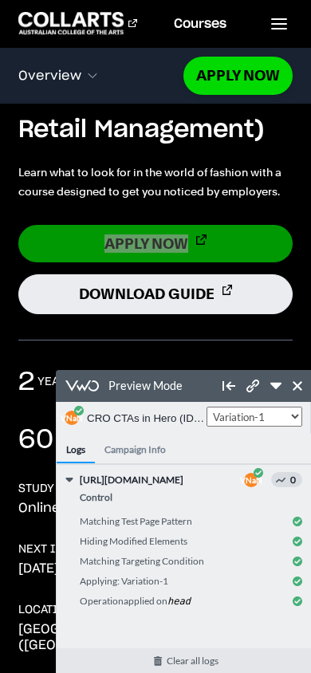
scroll to position [234, 0]
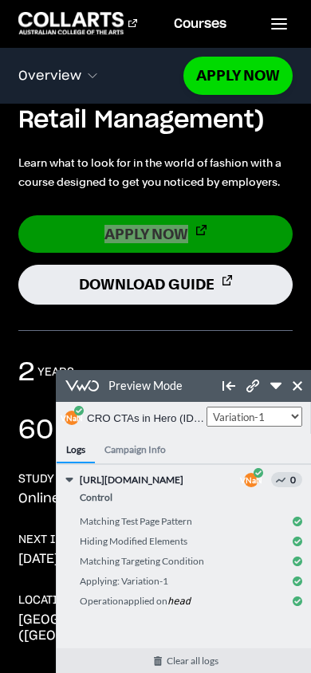
click at [281, 187] on p "Learn what to look for in the world of fashion with a course designed to get yo…" at bounding box center [155, 172] width 274 height 38
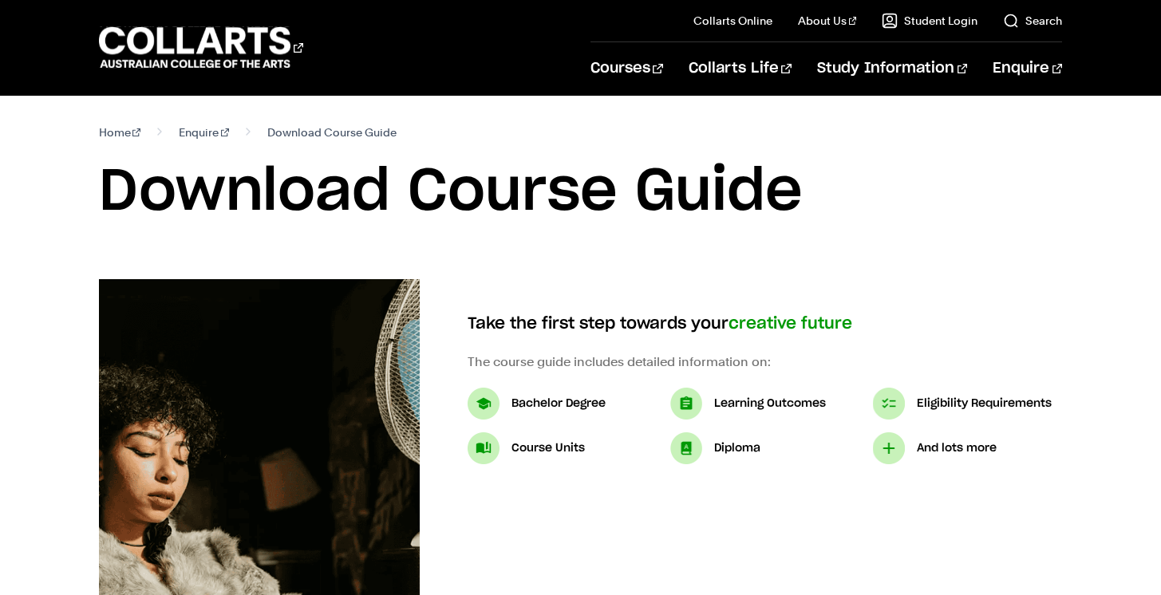
select select "2"
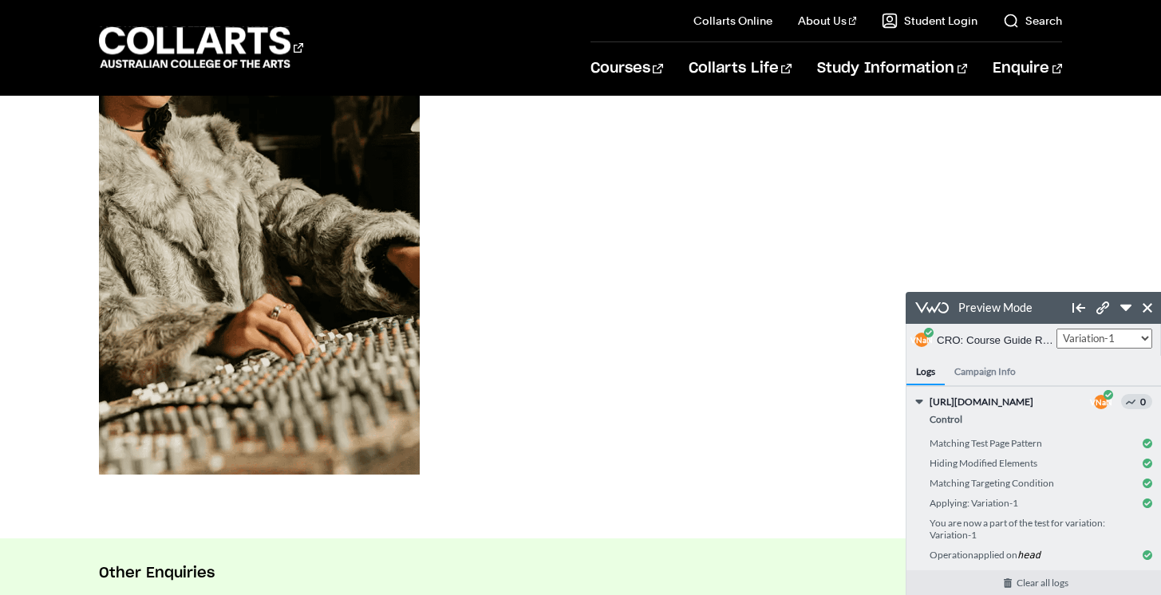
scroll to position [405, 0]
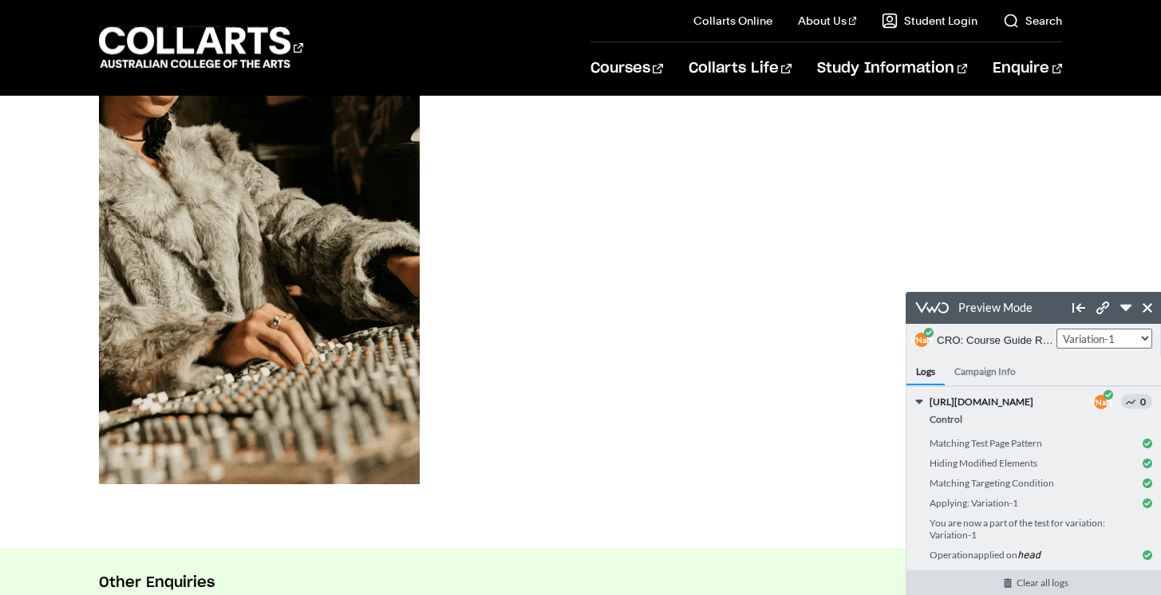
click at [1028, 584] on link "Clear all logs" at bounding box center [1041, 582] width 271 height 25
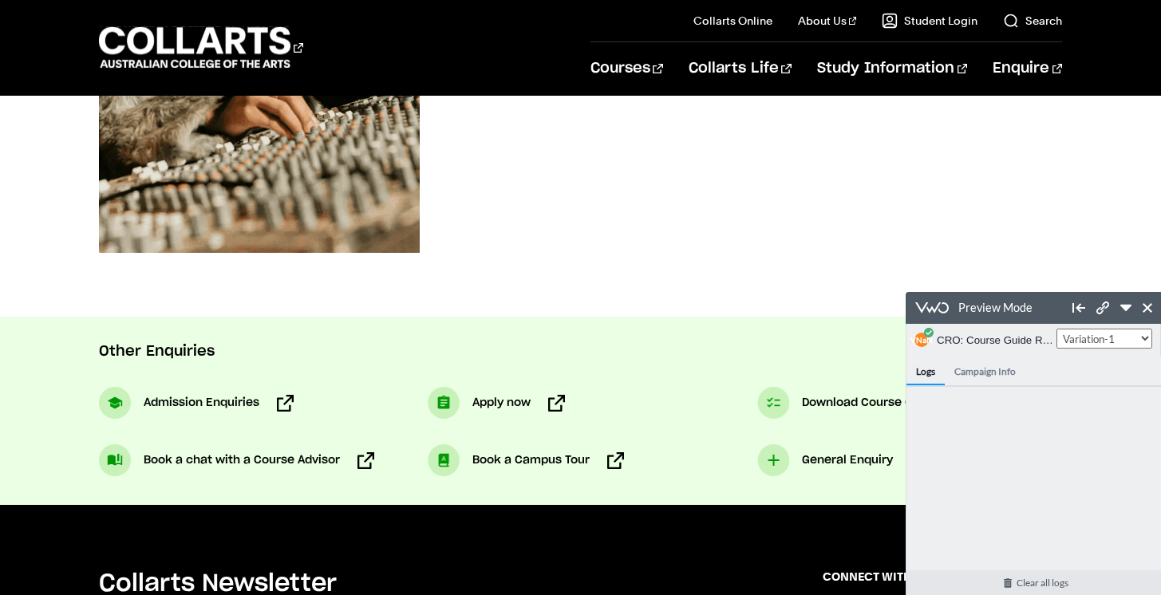
scroll to position [653, 0]
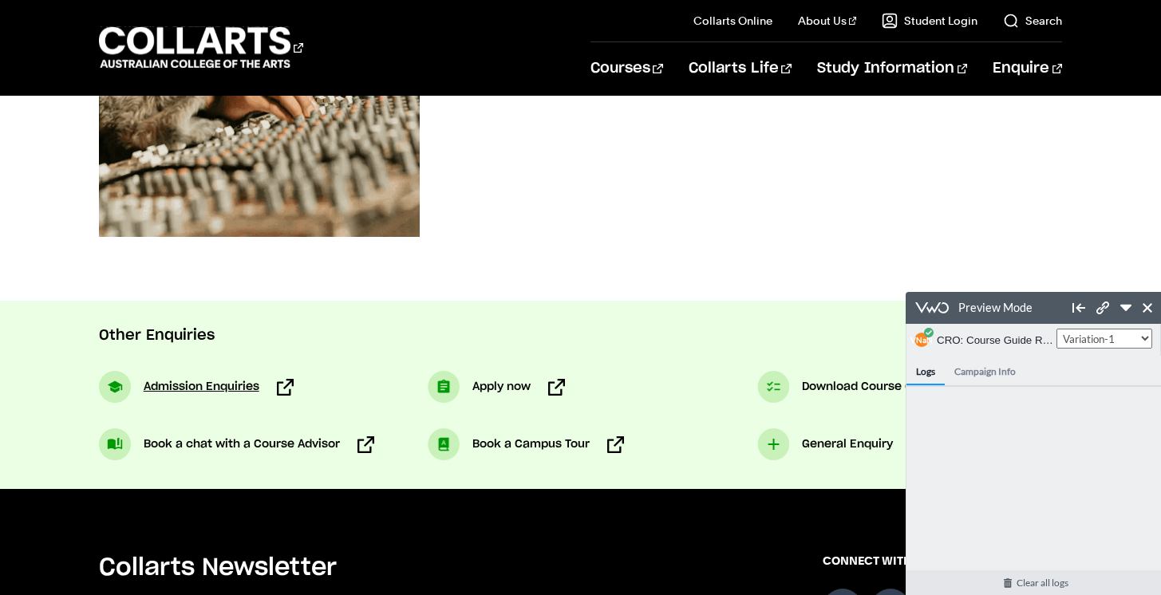
click at [250, 388] on span "Admission Enquiries" at bounding box center [202, 386] width 116 height 19
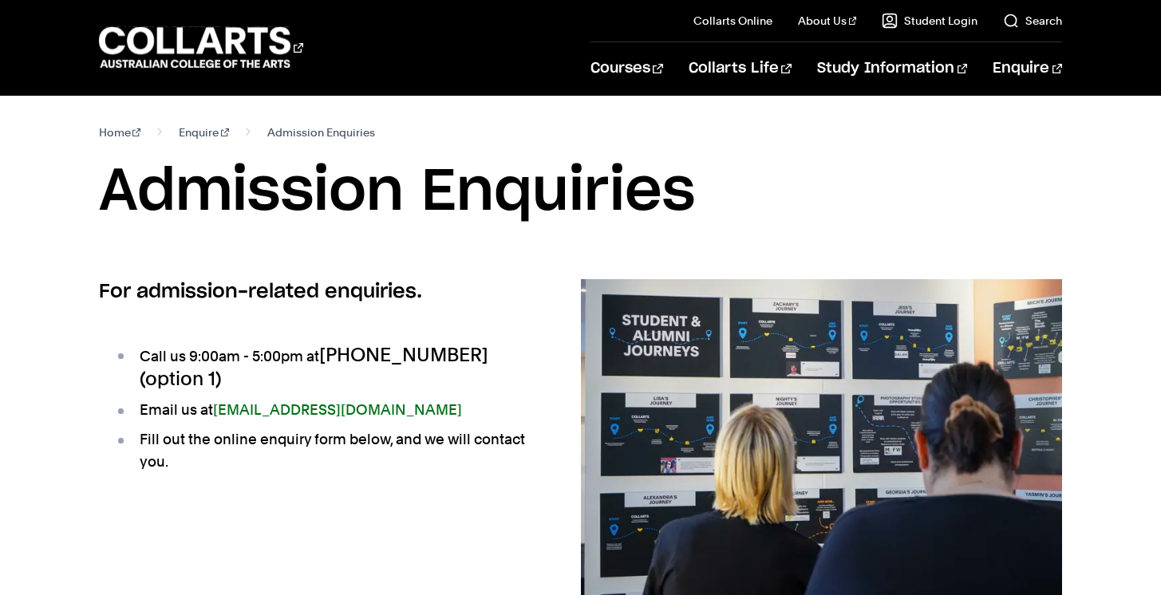
select select "2"
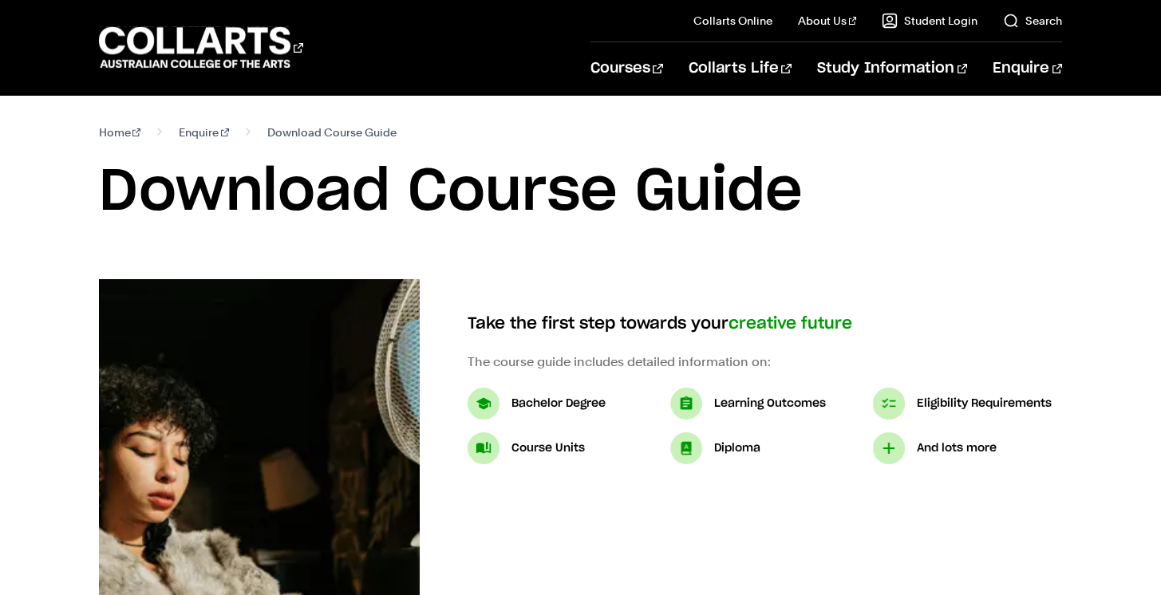
scroll to position [568, 0]
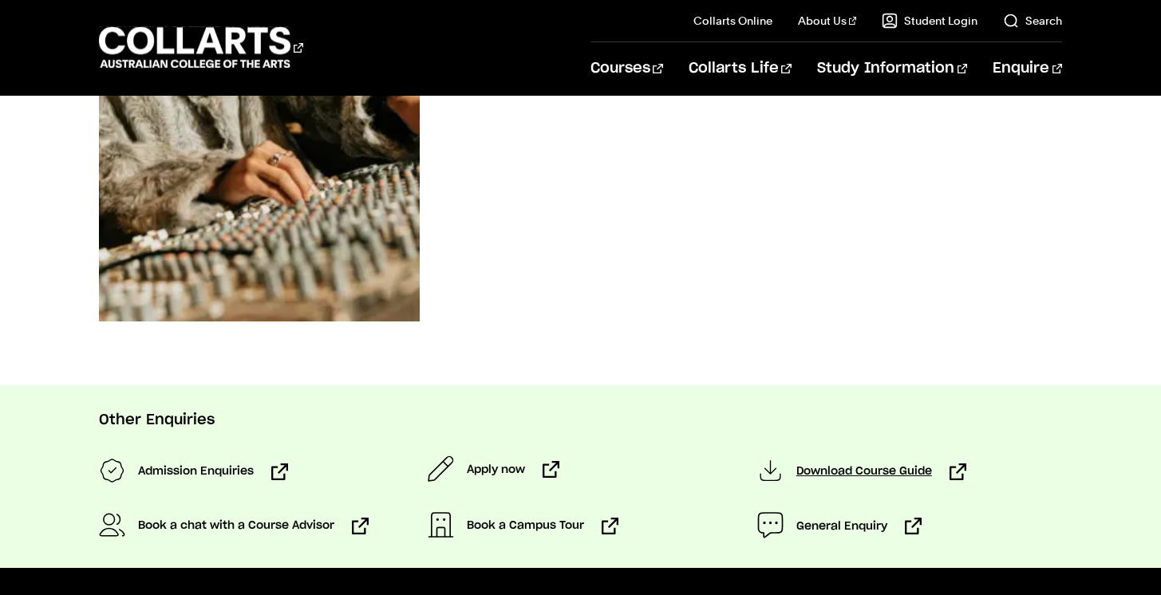
select select "2"
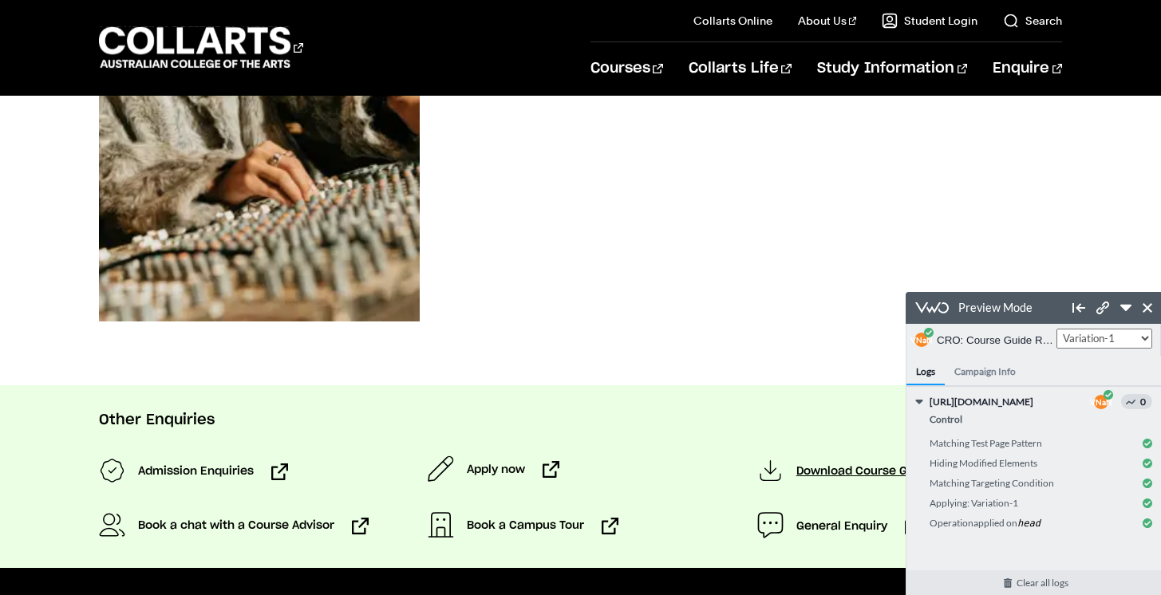
scroll to position [0, 0]
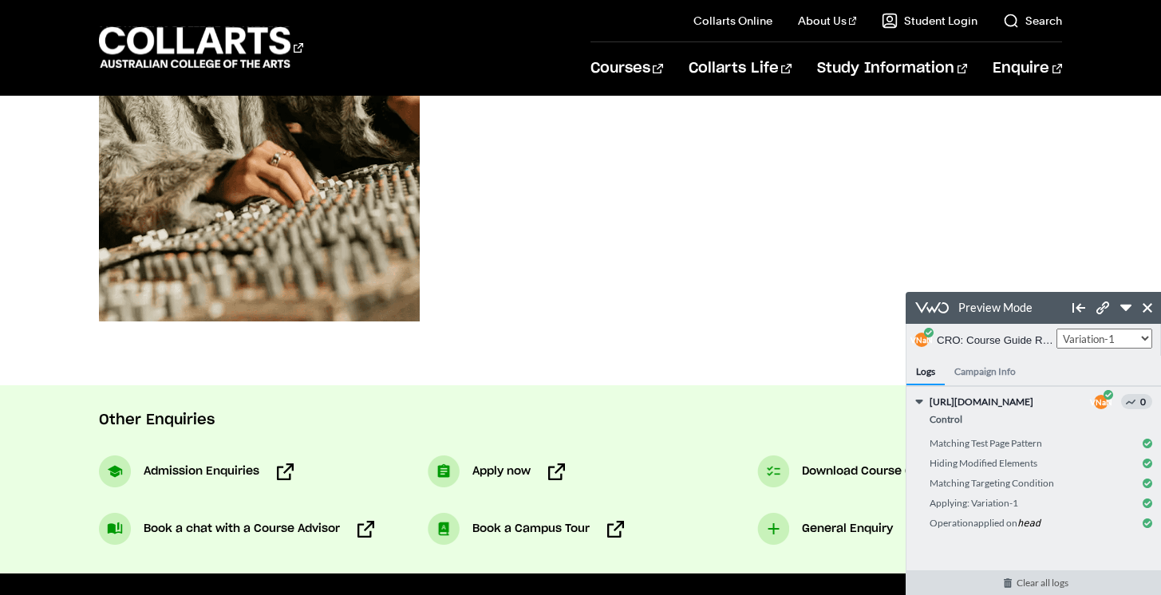
click at [1008, 575] on link "Clear all logs" at bounding box center [1041, 582] width 271 height 25
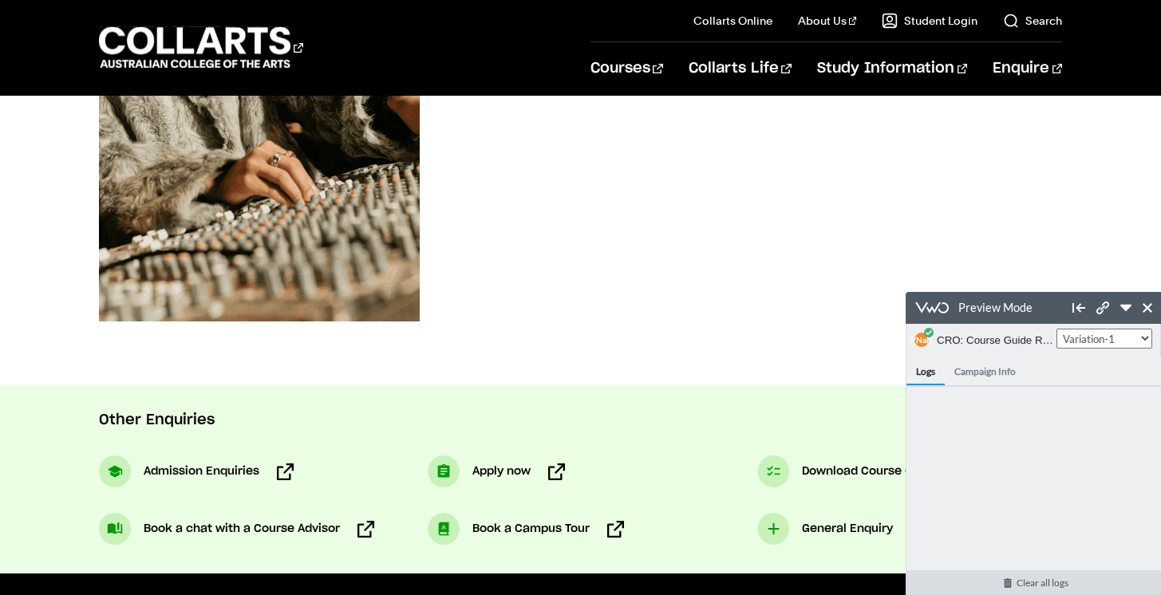
scroll to position [653, 0]
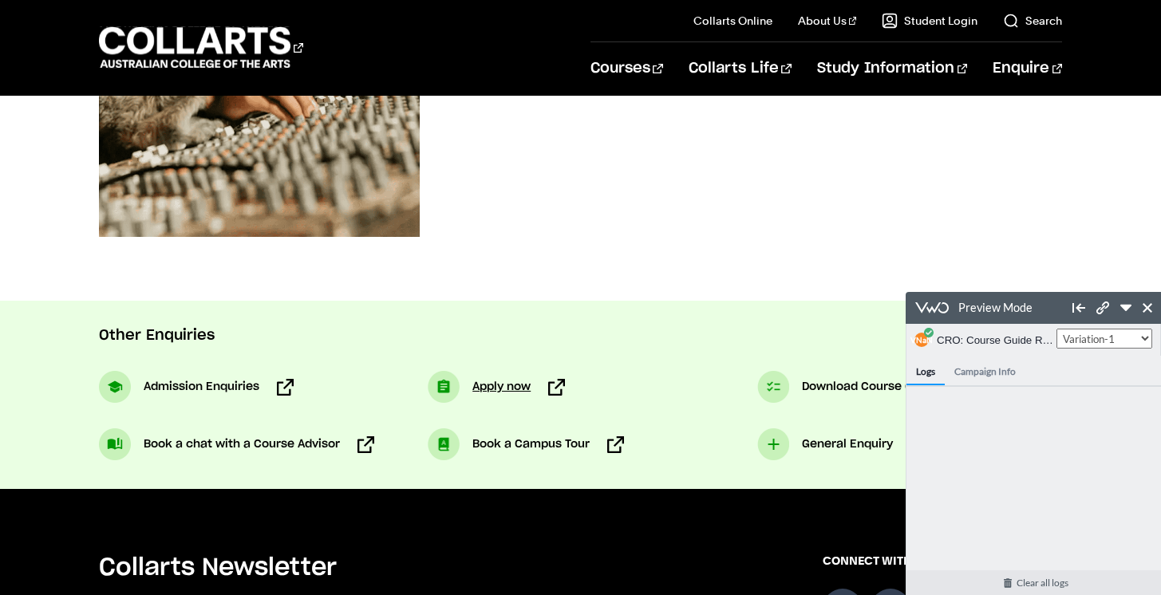
click at [490, 386] on span "Apply now" at bounding box center [501, 386] width 58 height 19
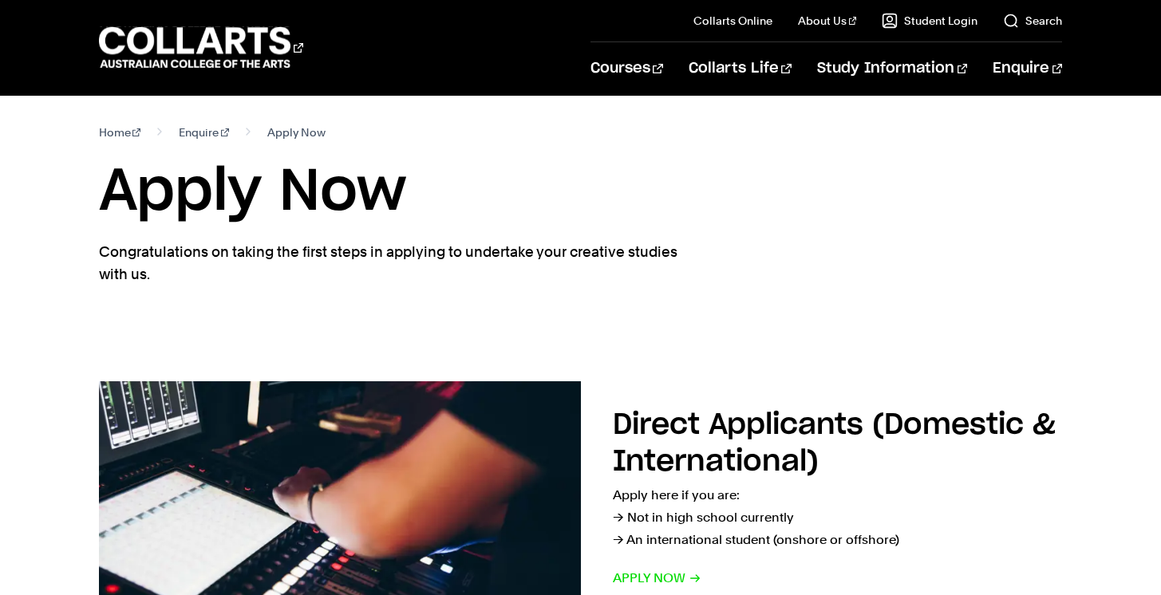
select select "2"
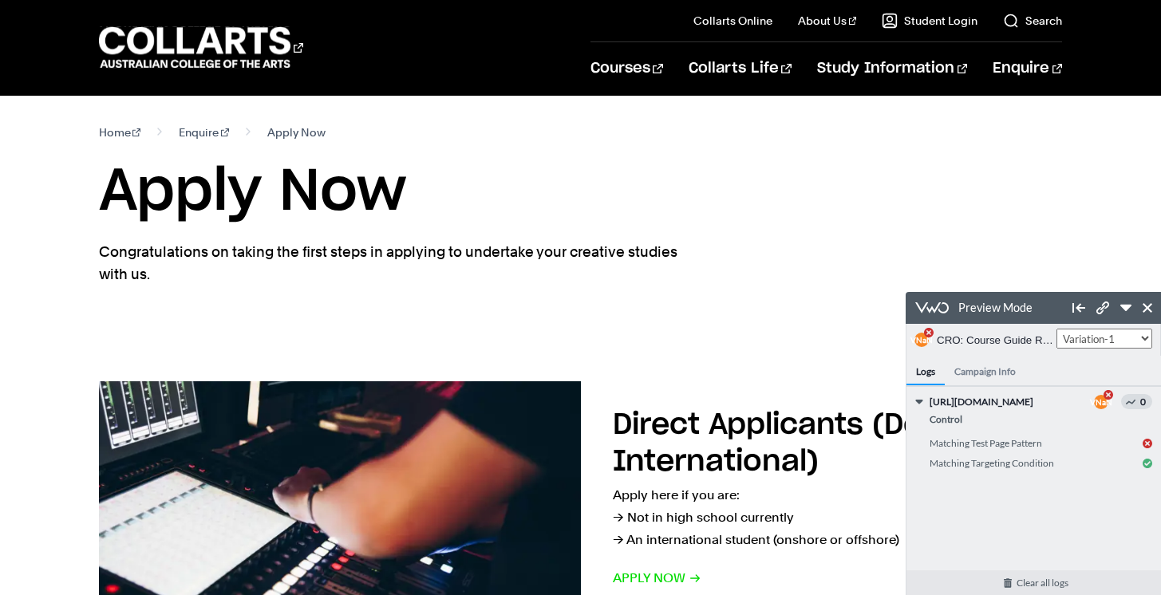
click at [993, 373] on h4 "Campaign Info" at bounding box center [985, 371] width 81 height 30
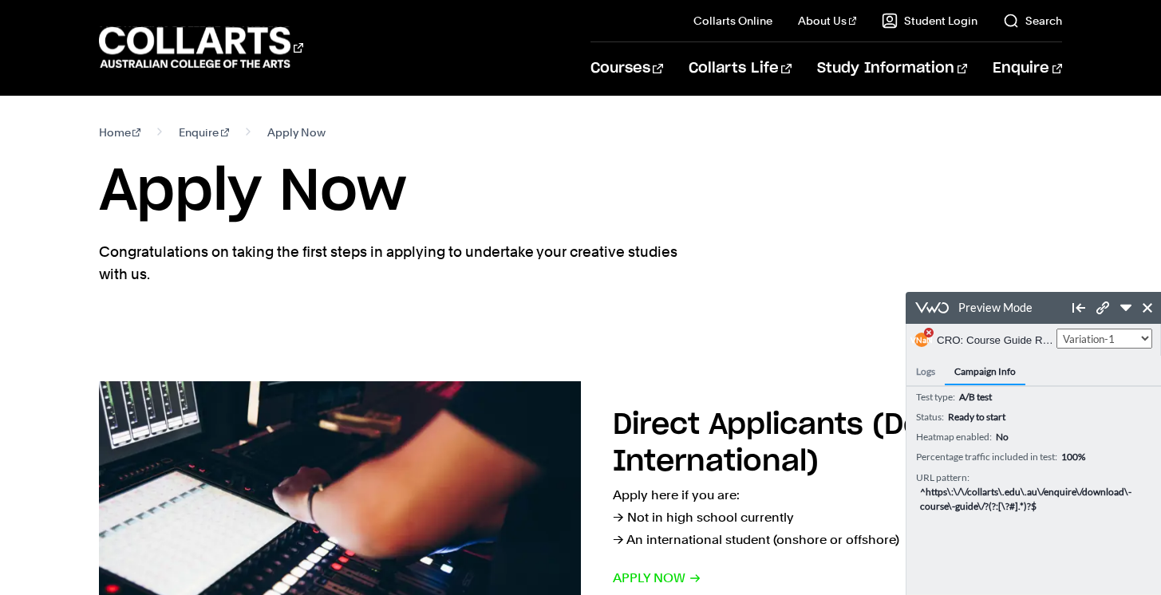
click at [937, 373] on h4 "Logs" at bounding box center [925, 371] width 38 height 30
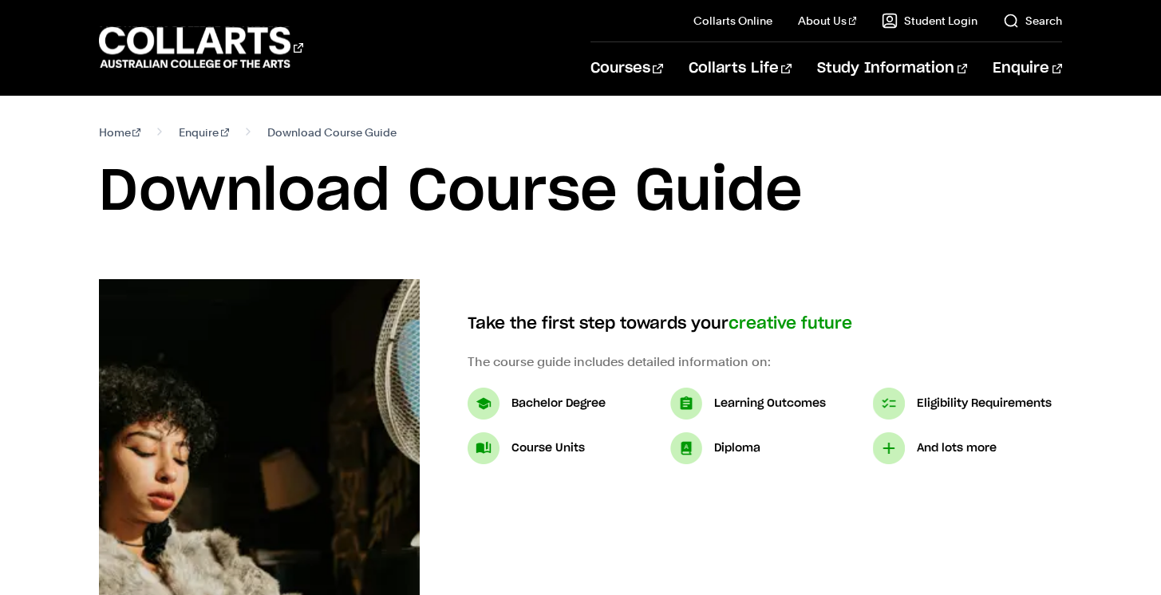
scroll to position [568, 0]
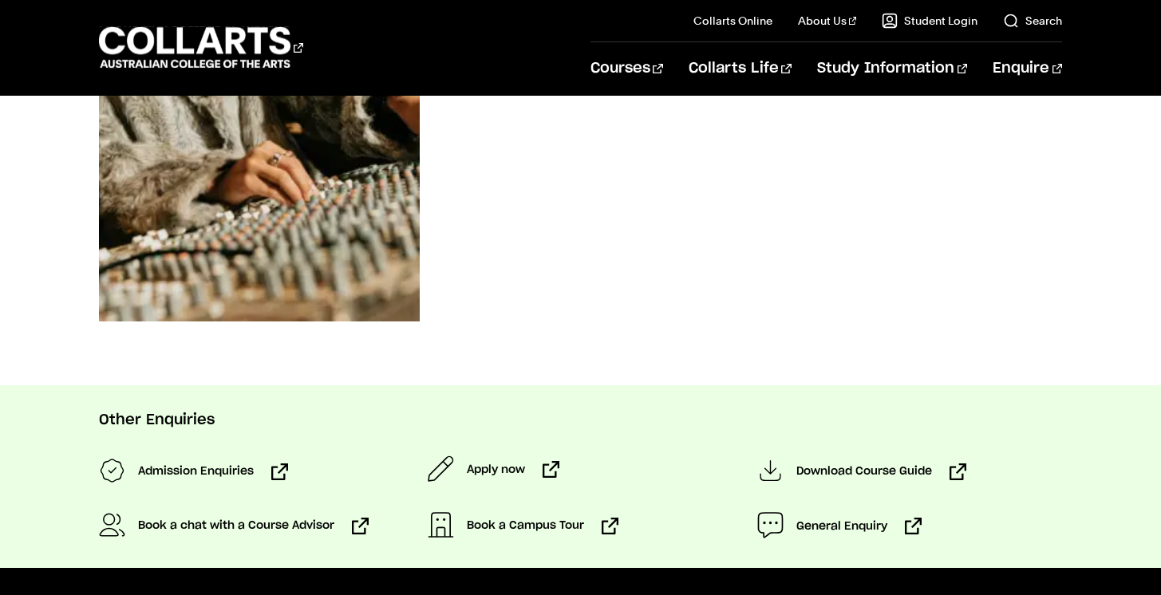
select select "2"
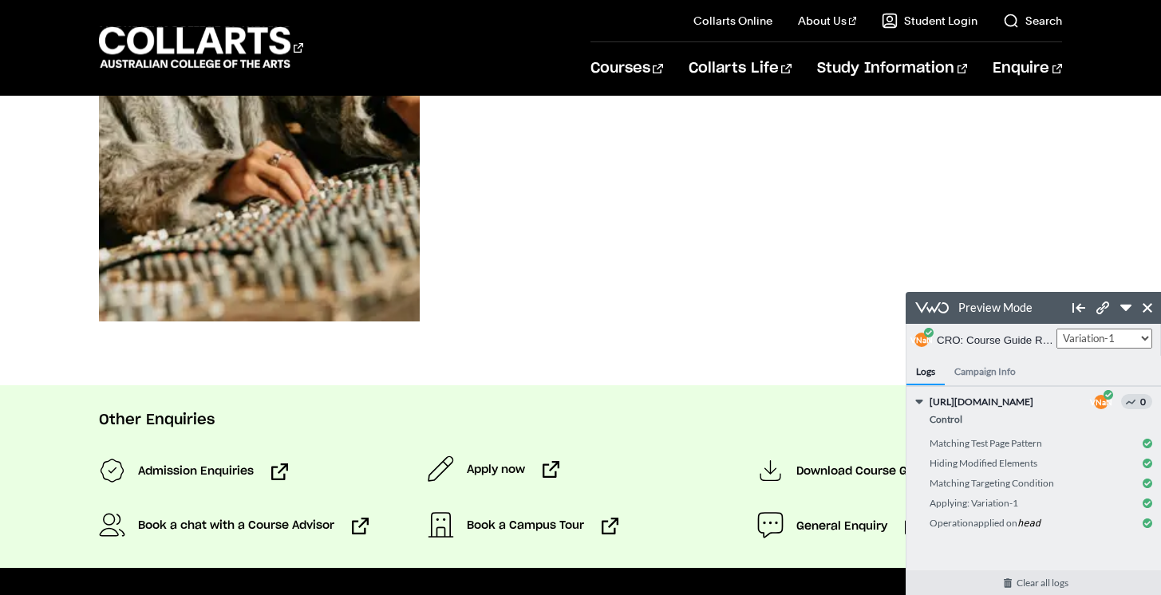
scroll to position [0, 0]
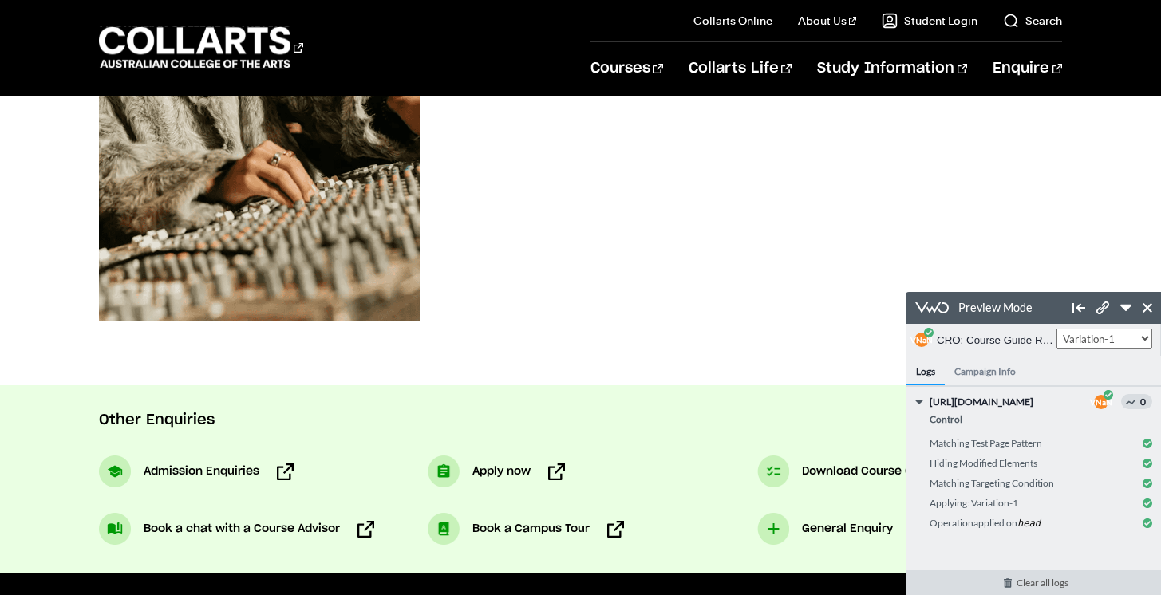
click at [1068, 588] on link "Clear all logs" at bounding box center [1041, 582] width 271 height 25
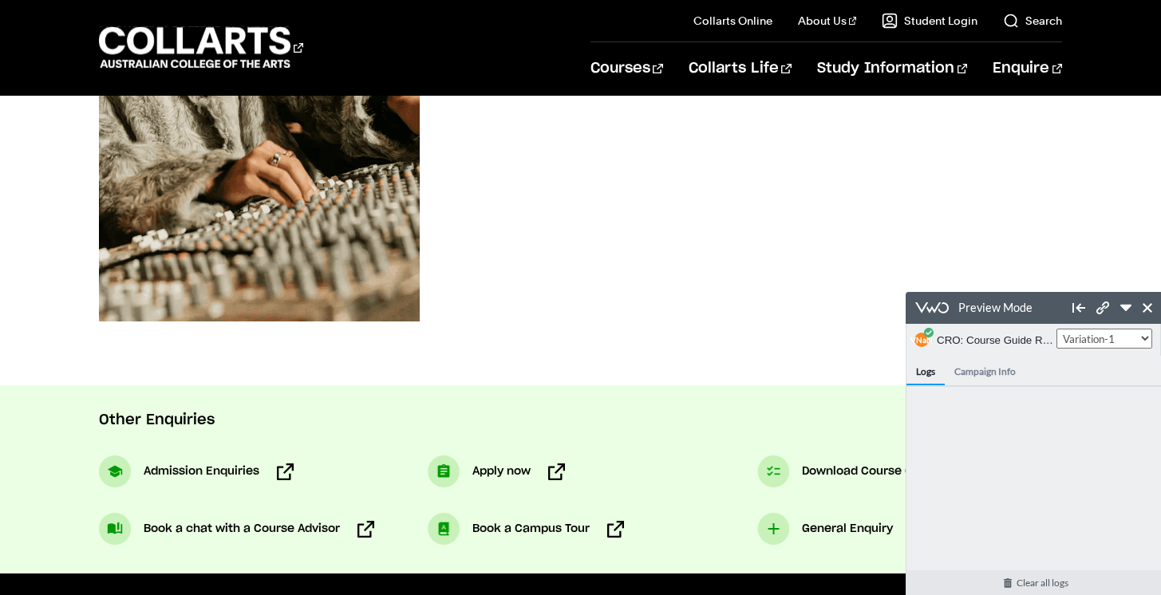
scroll to position [653, 0]
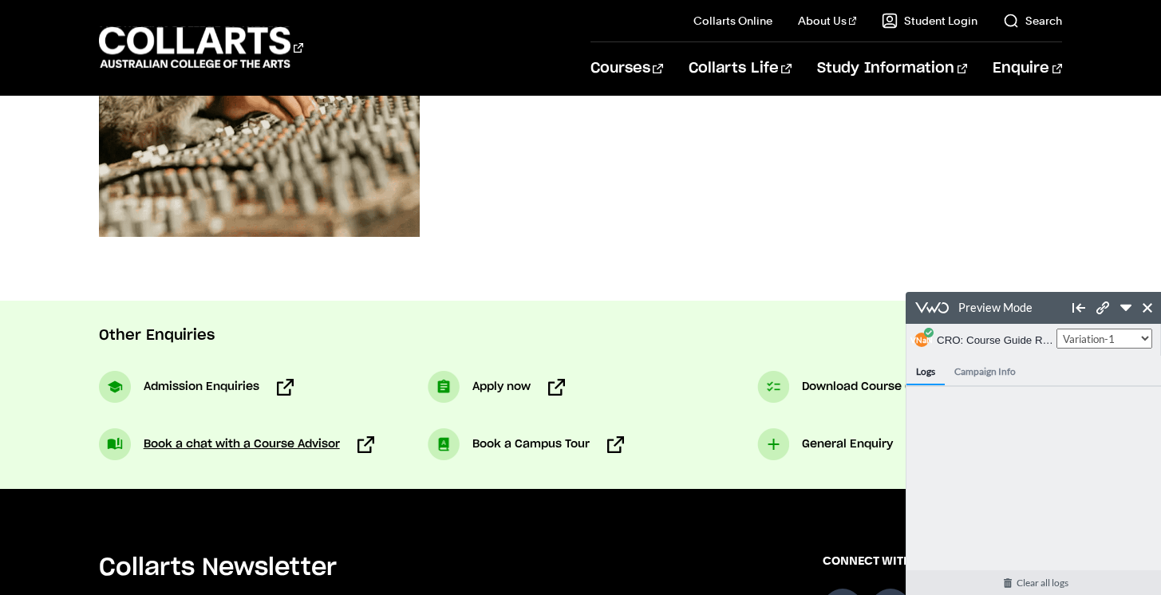
click at [214, 444] on span "Book a chat with a Course Advisor" at bounding box center [242, 444] width 196 height 19
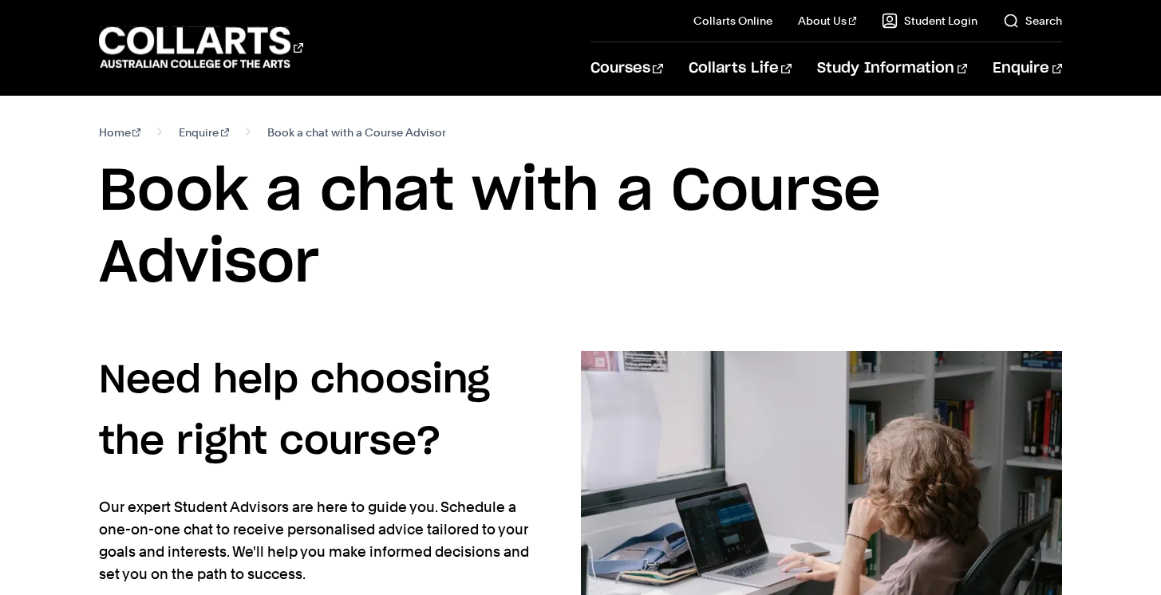
select select "2"
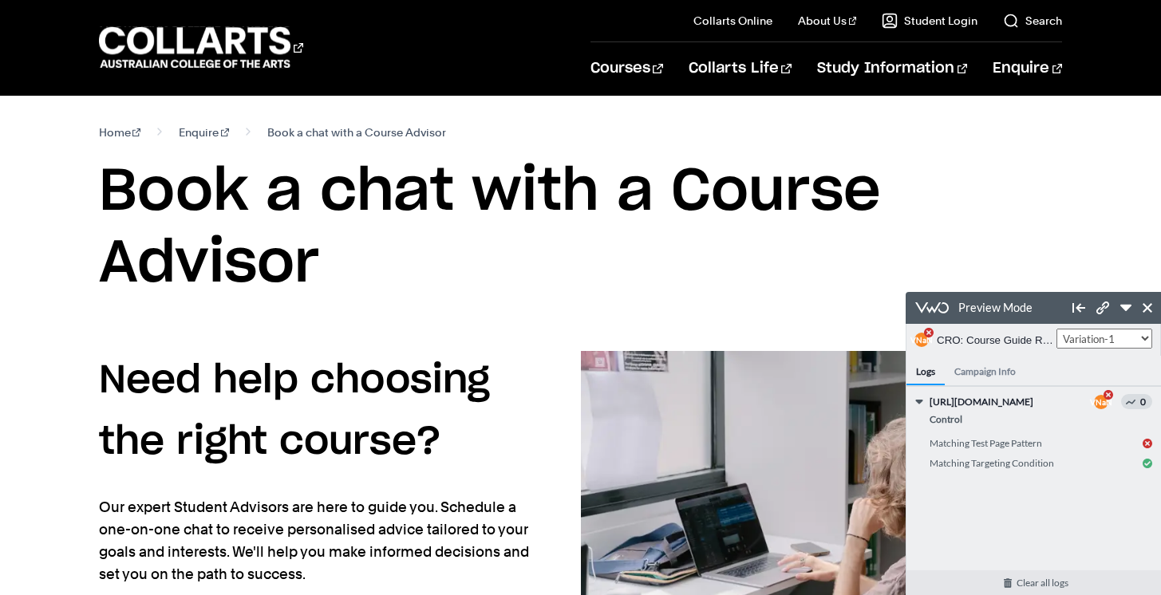
click at [1015, 375] on h4 "Campaign Info" at bounding box center [985, 371] width 81 height 30
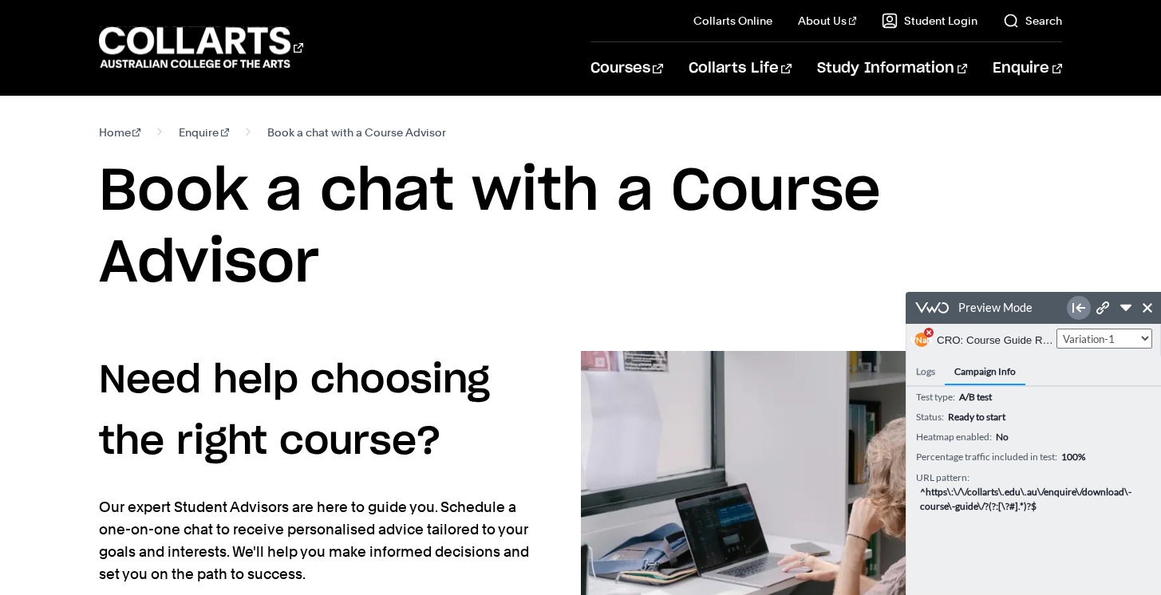
click at [1079, 308] on icon "button" at bounding box center [1078, 308] width 13 height 10
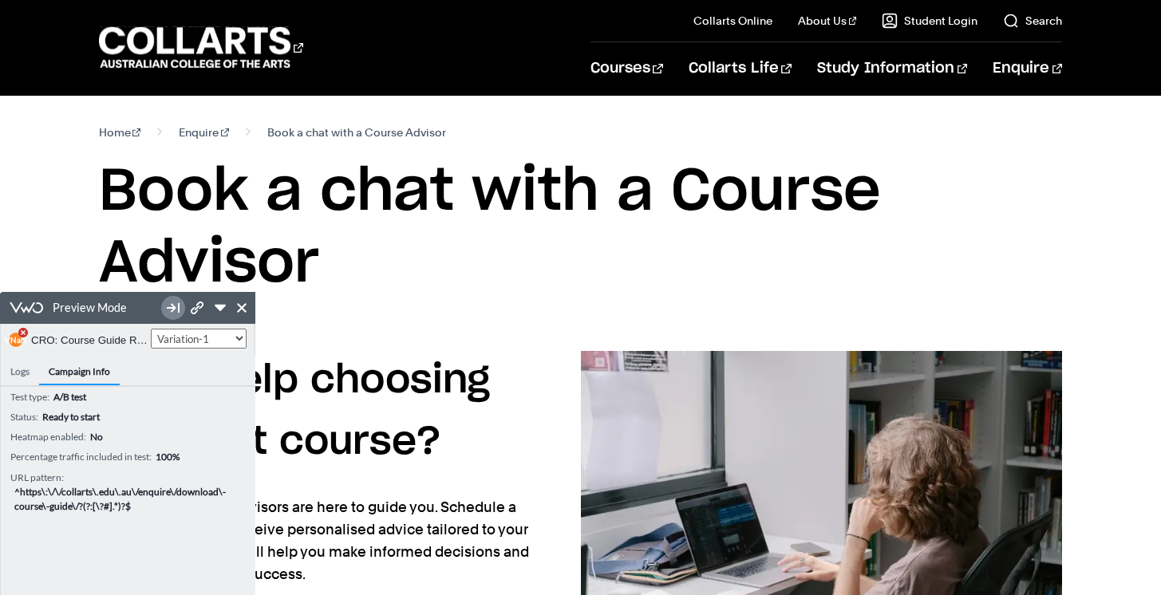
click at [175, 310] on icon "button" at bounding box center [173, 308] width 13 height 13
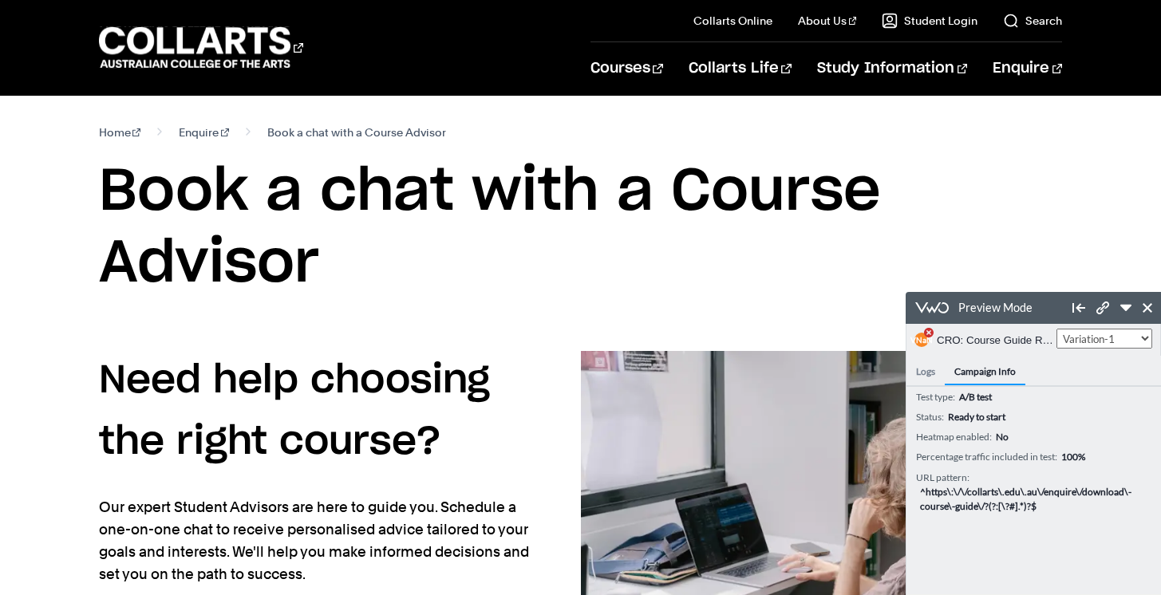
click at [920, 366] on h4 "Logs" at bounding box center [925, 371] width 38 height 30
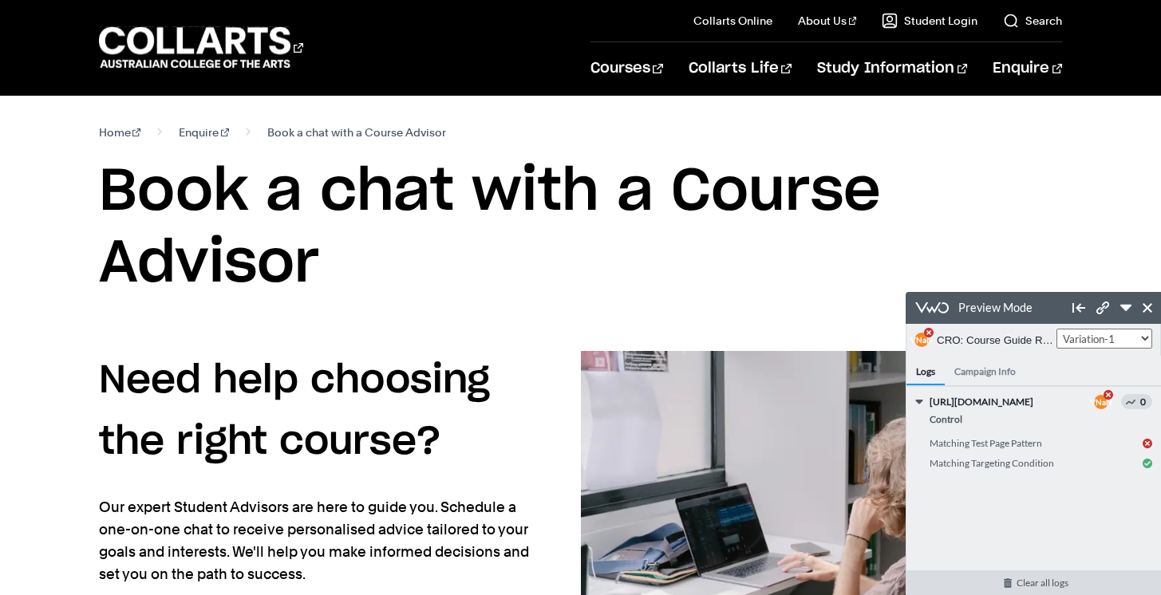
click at [1049, 587] on link "Clear all logs" at bounding box center [1041, 582] width 271 height 25
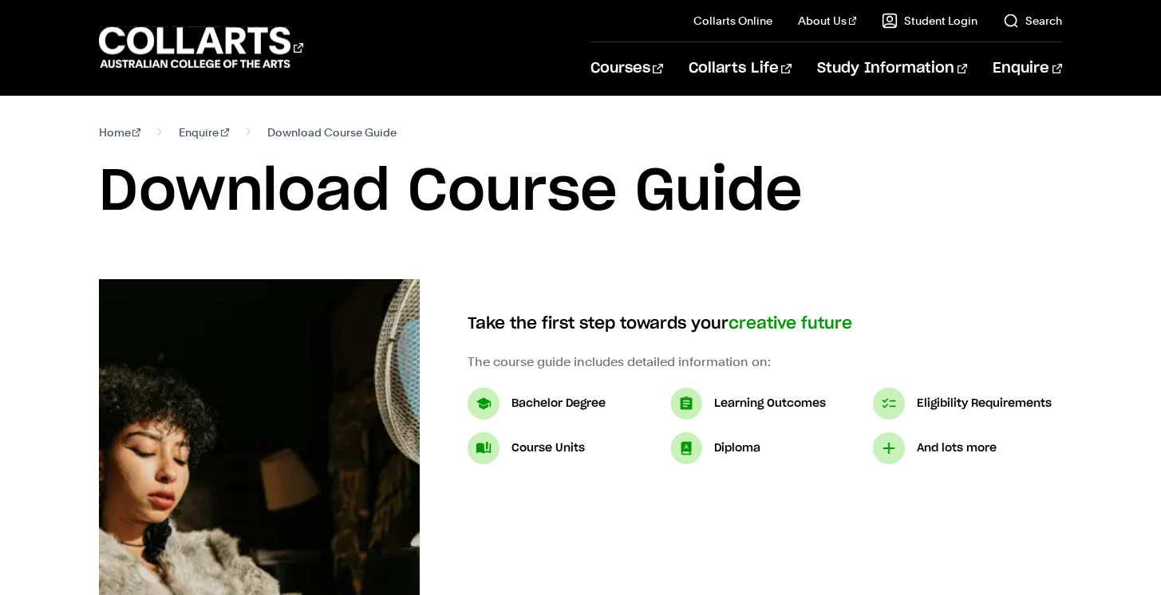
scroll to position [568, 0]
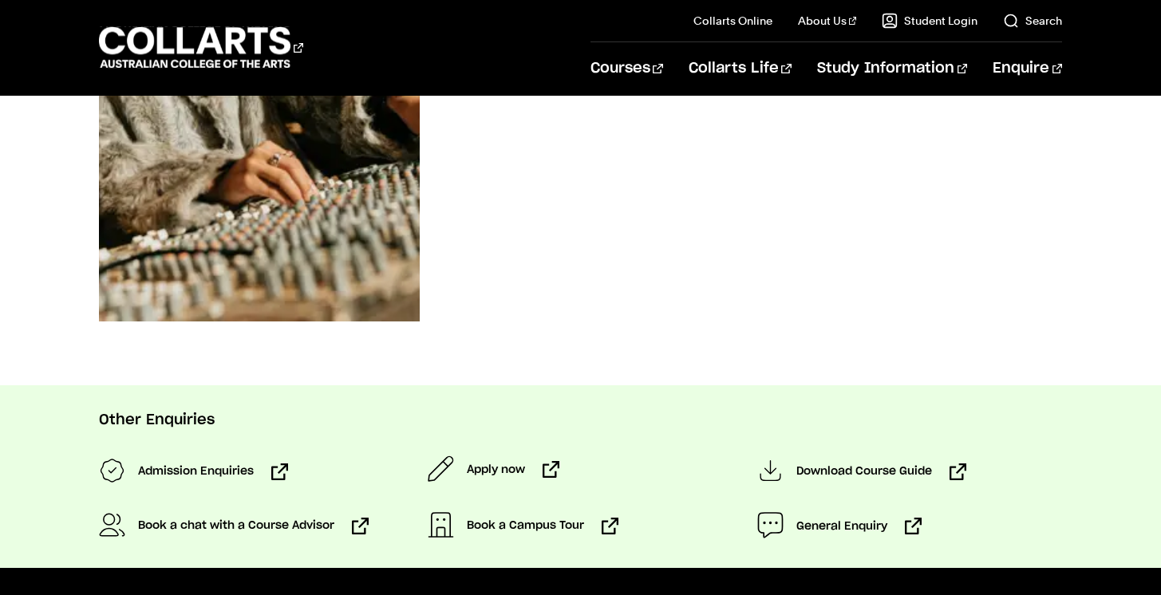
select select "2"
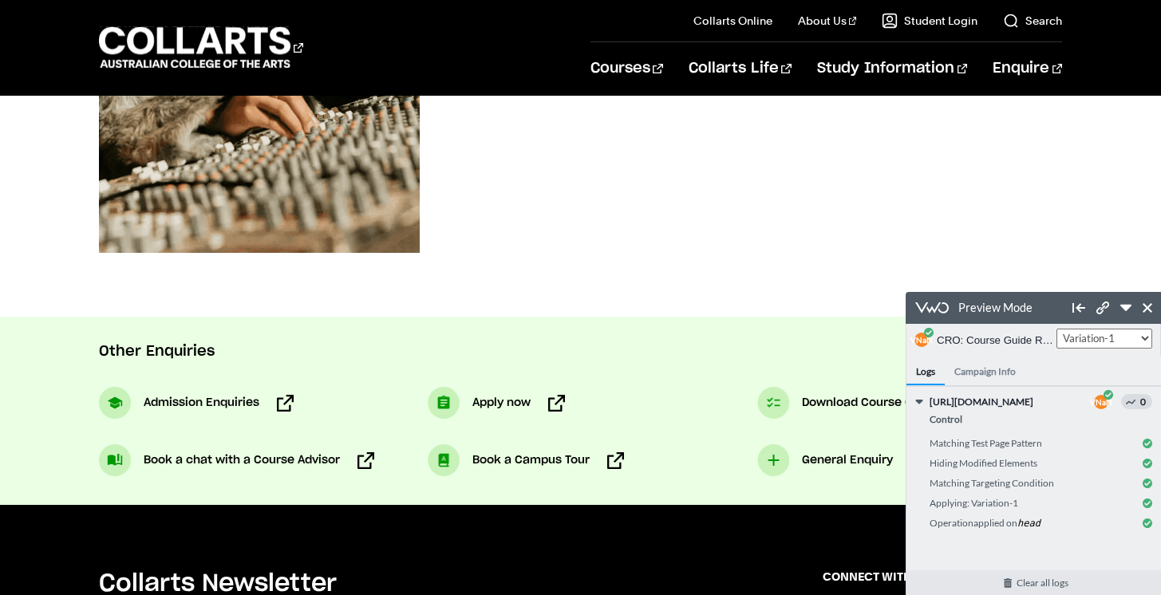
scroll to position [645, 0]
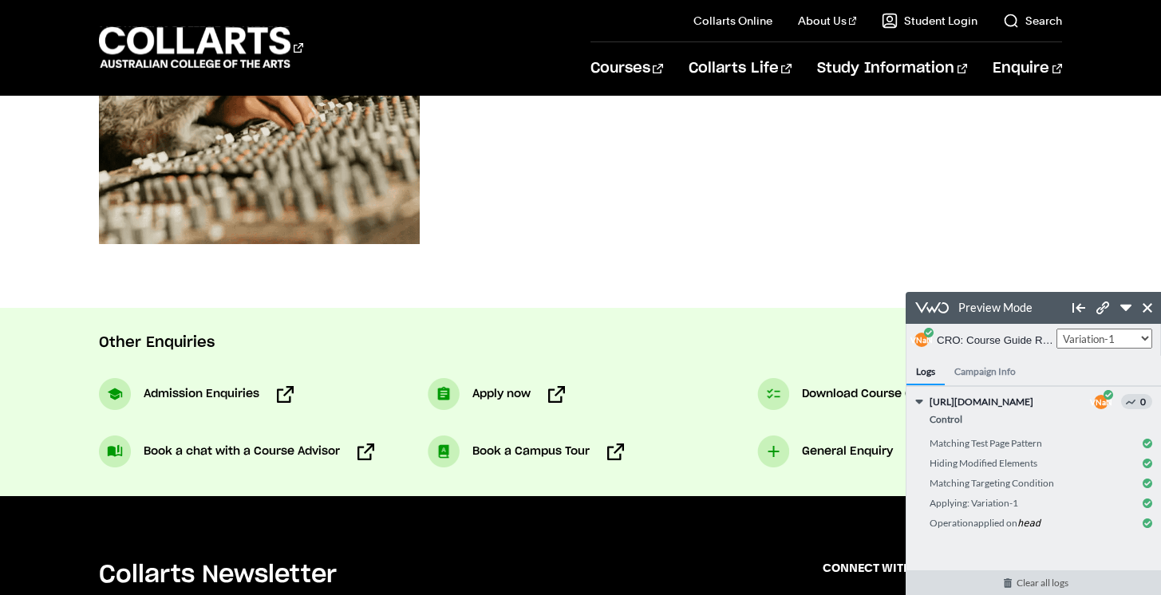
click at [963, 581] on link "Clear all logs" at bounding box center [1041, 582] width 271 height 25
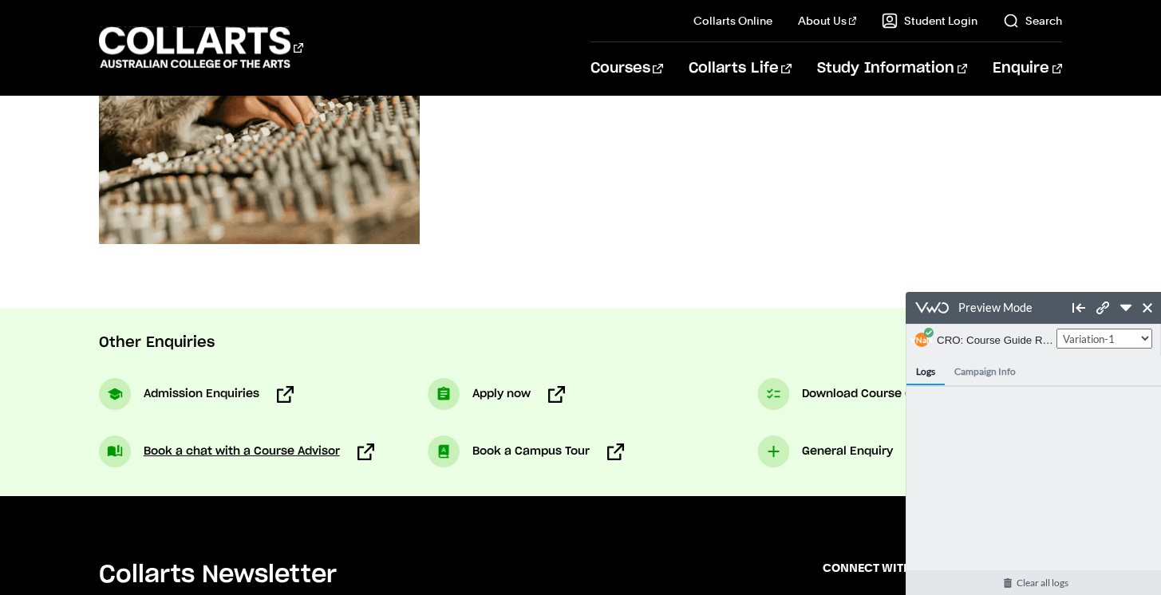
click at [260, 444] on span "Book a chat with a Course Advisor" at bounding box center [242, 451] width 196 height 19
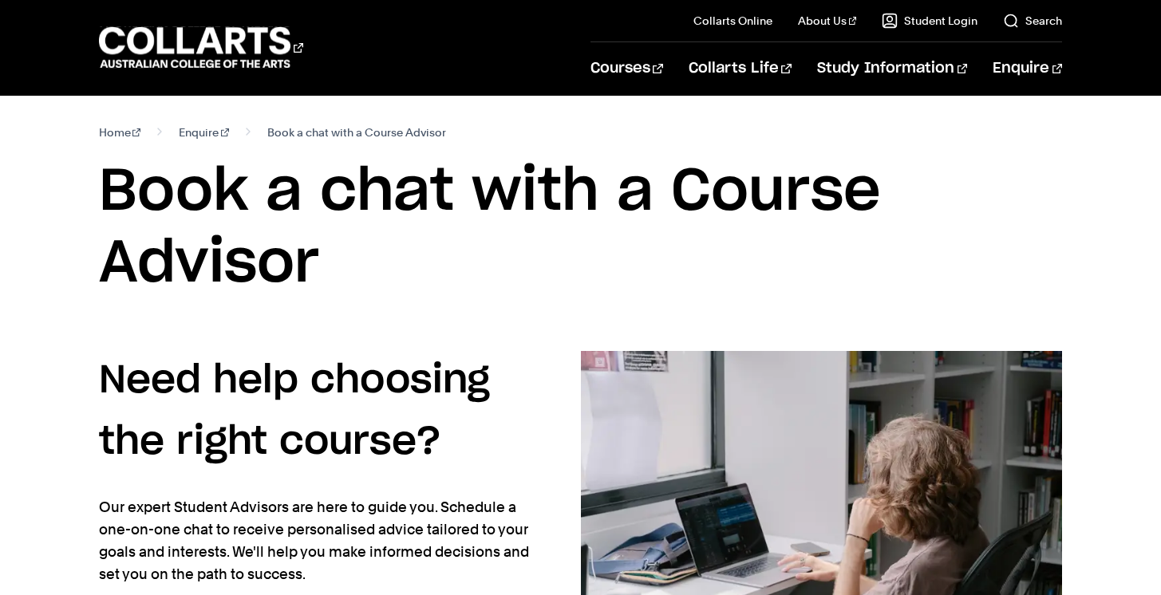
select select "2"
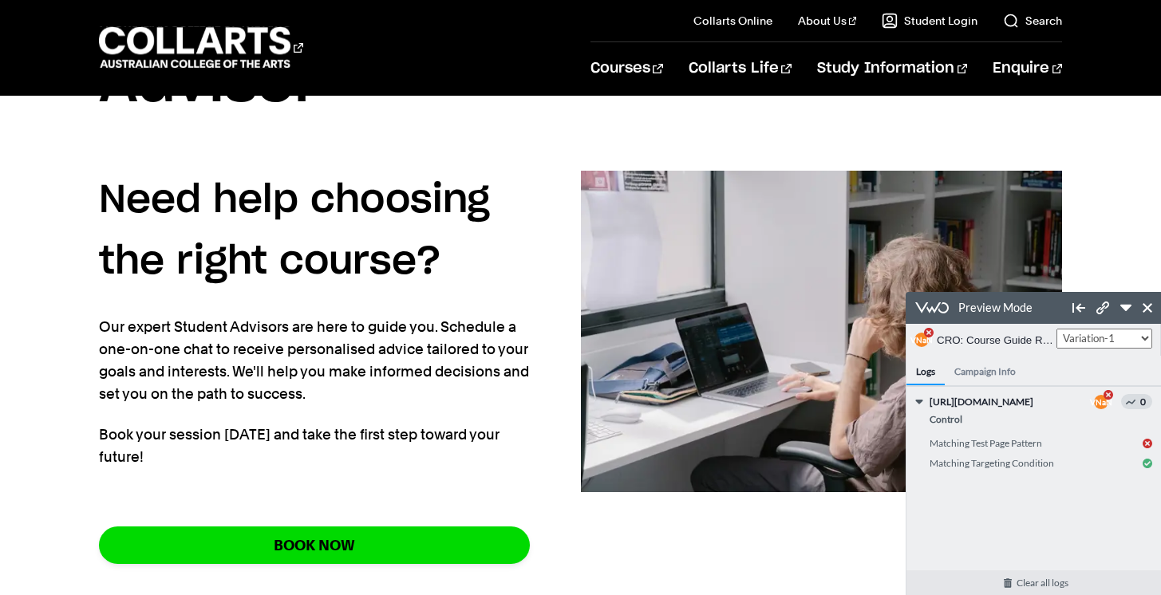
scroll to position [465, 0]
